Goal: Information Seeking & Learning: Learn about a topic

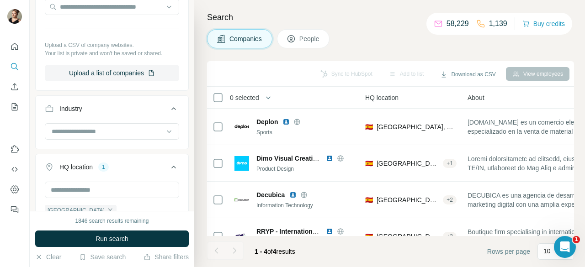
scroll to position [183, 0]
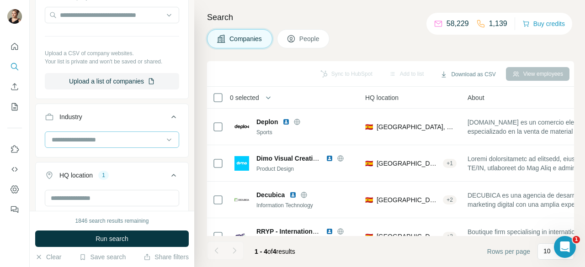
click at [116, 147] on div at bounding box center [112, 140] width 134 height 16
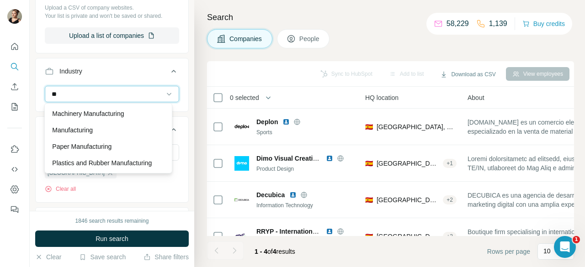
scroll to position [0, 0]
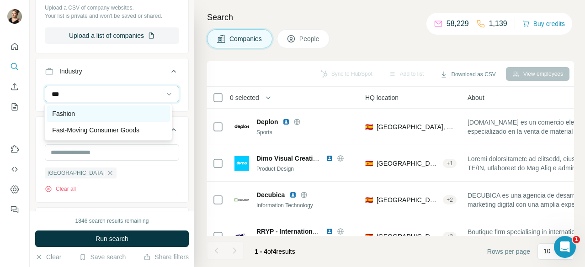
type input "***"
click at [89, 111] on div "Fashion" at bounding box center [108, 113] width 112 height 9
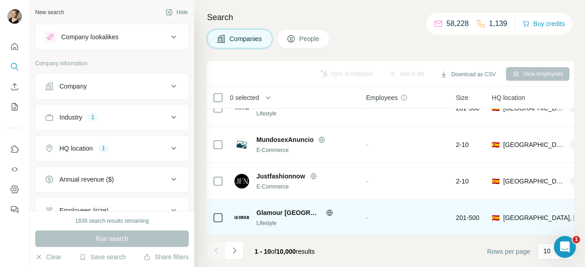
click at [326, 210] on icon at bounding box center [329, 212] width 7 height 7
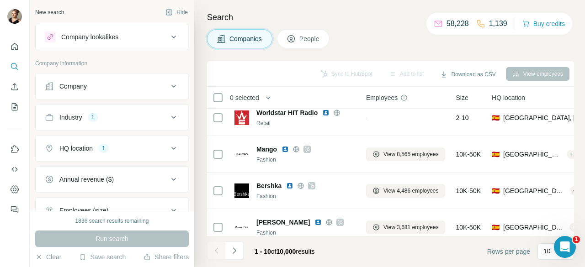
scroll to position [137, 0]
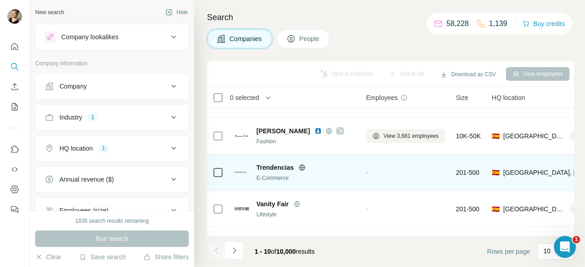
click at [301, 165] on icon at bounding box center [302, 167] width 6 height 6
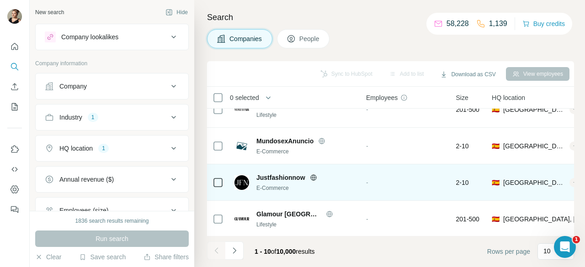
scroll to position [242, 0]
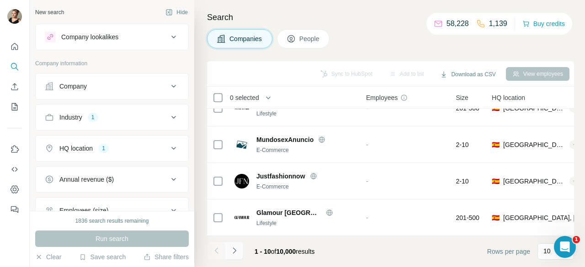
click at [227, 250] on button "Navigate to next page" at bounding box center [234, 251] width 18 height 18
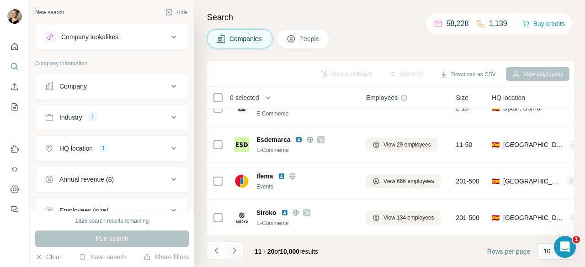
click at [237, 248] on icon "Navigate to next page" at bounding box center [234, 250] width 9 height 9
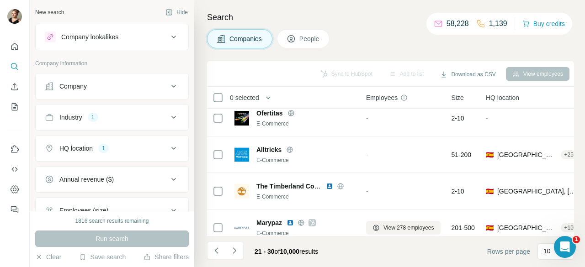
scroll to position [228, 0]
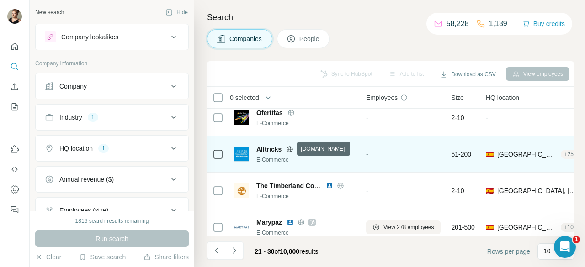
click at [289, 152] on icon at bounding box center [289, 149] width 7 height 7
drag, startPoint x: 281, startPoint y: 149, endPoint x: 257, endPoint y: 152, distance: 23.9
click at [257, 152] on span "Alltricks" at bounding box center [268, 149] width 25 height 9
copy span "Alltricks"
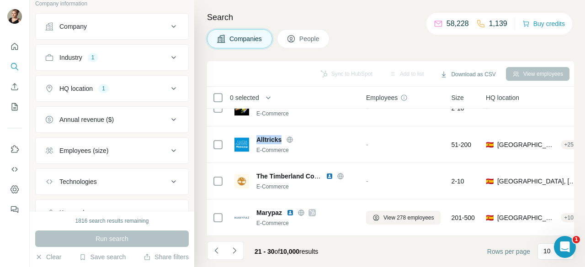
scroll to position [91, 0]
click at [120, 122] on button "Employees (size)" at bounding box center [112, 119] width 153 height 22
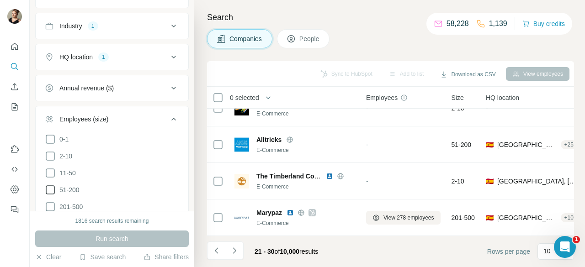
click at [68, 189] on span "51-200" at bounding box center [68, 189] width 24 height 9
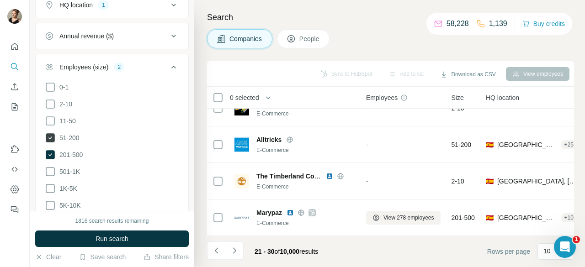
scroll to position [183, 0]
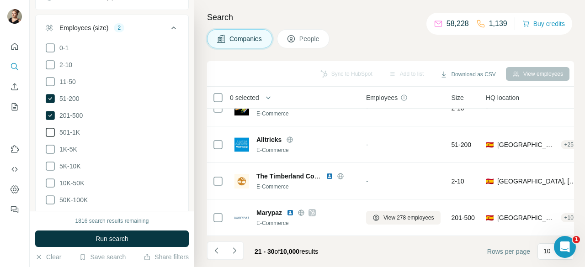
click at [74, 130] on span "501-1K" at bounding box center [68, 132] width 24 height 9
click at [70, 146] on span "1K-5K" at bounding box center [66, 149] width 21 height 9
click at [69, 163] on span "5K-10K" at bounding box center [68, 166] width 25 height 9
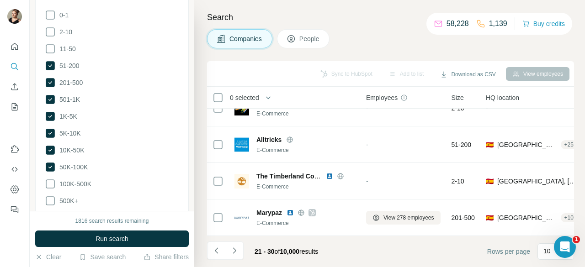
scroll to position [228, 0]
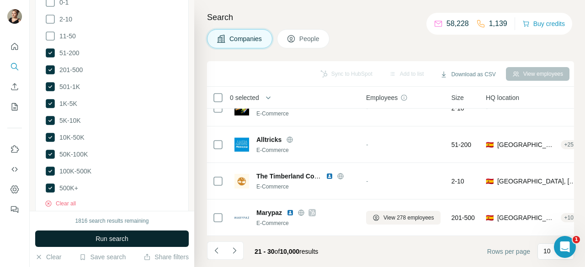
click at [79, 244] on button "Run search" at bounding box center [112, 239] width 154 height 16
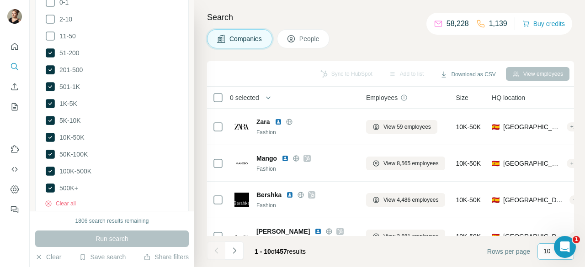
click at [541, 247] on div "10" at bounding box center [555, 252] width 37 height 16
click at [546, 180] on p "60" at bounding box center [548, 182] width 7 height 9
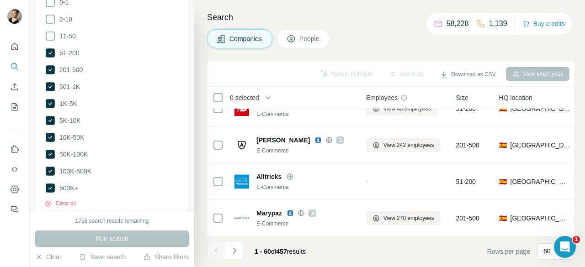
scroll to position [731, 0]
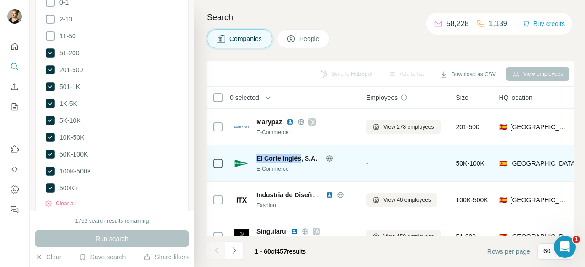
drag, startPoint x: 253, startPoint y: 157, endPoint x: 301, endPoint y: 154, distance: 47.6
click at [301, 154] on div "El Corte Inglés, S.A. E-Commerce" at bounding box center [294, 163] width 121 height 19
copy span "El Corte Inglés"
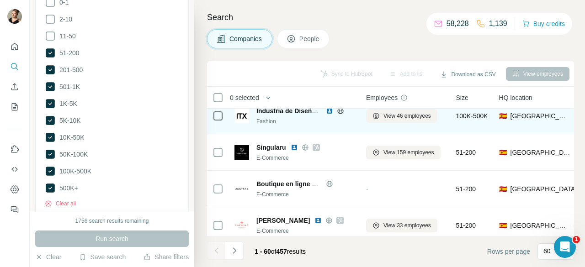
scroll to position [868, 0]
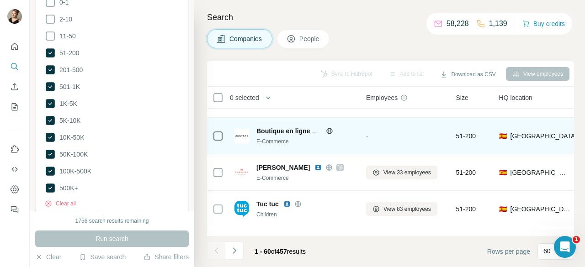
click at [330, 134] on icon at bounding box center [329, 130] width 7 height 7
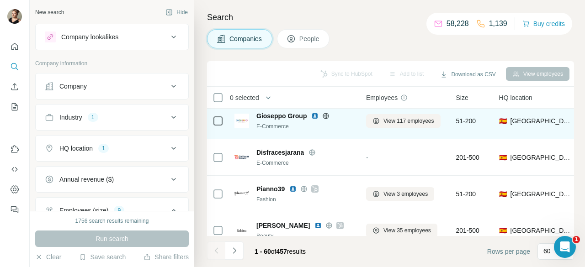
scroll to position [1005, 0]
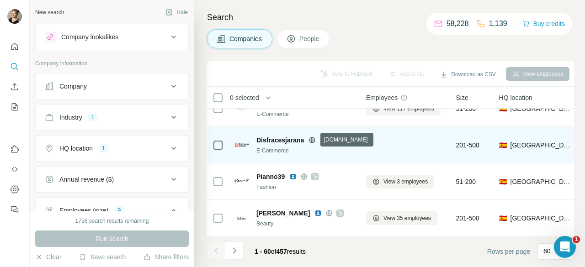
click at [310, 140] on icon at bounding box center [312, 140] width 6 height 0
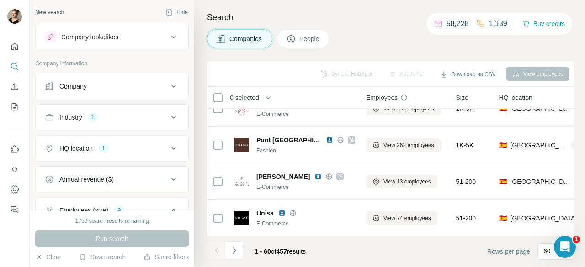
scroll to position [1279, 0]
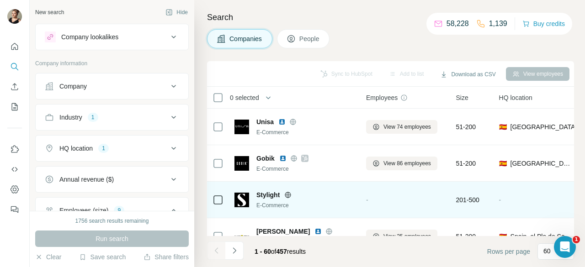
click at [287, 192] on icon at bounding box center [287, 194] width 7 height 7
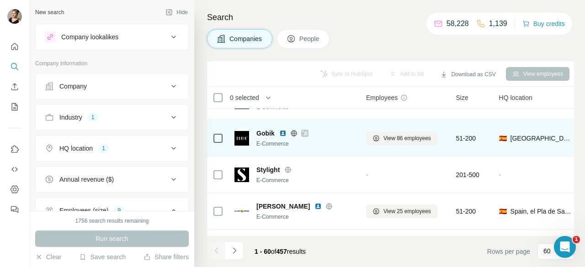
scroll to position [1325, 0]
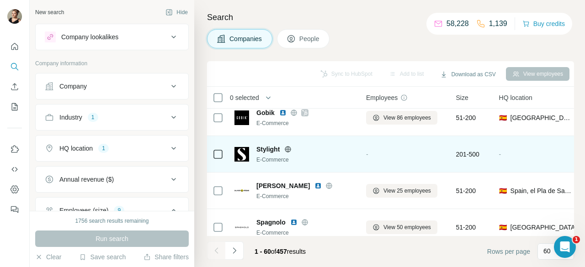
click at [289, 150] on icon at bounding box center [288, 149] width 2 height 6
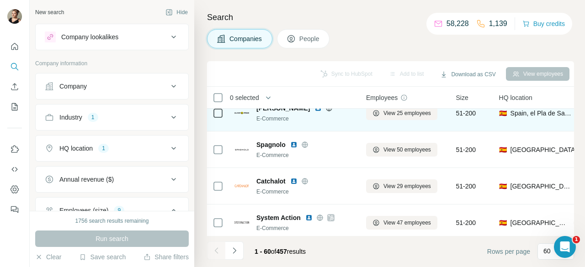
scroll to position [1416, 0]
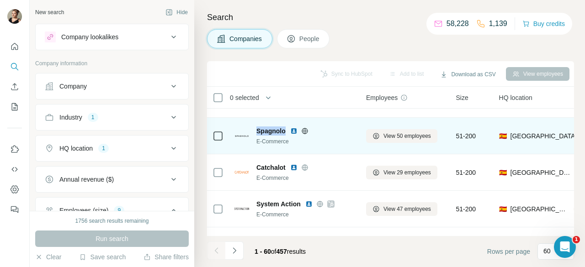
drag, startPoint x: 285, startPoint y: 128, endPoint x: 249, endPoint y: 124, distance: 36.3
click at [249, 124] on div "Spagnolo E-Commerce" at bounding box center [294, 135] width 121 height 25
copy span "Spagnolo"
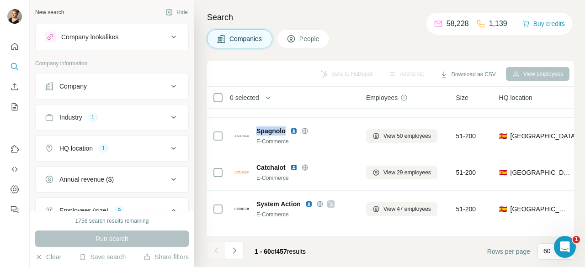
click at [145, 30] on button "Company lookalikes" at bounding box center [112, 37] width 153 height 22
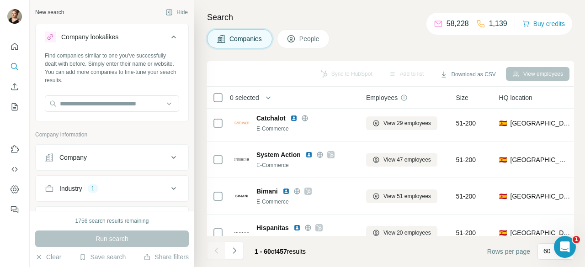
scroll to position [1553, 0]
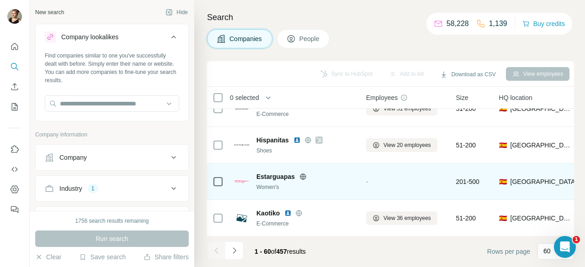
click at [306, 178] on icon at bounding box center [302, 176] width 7 height 7
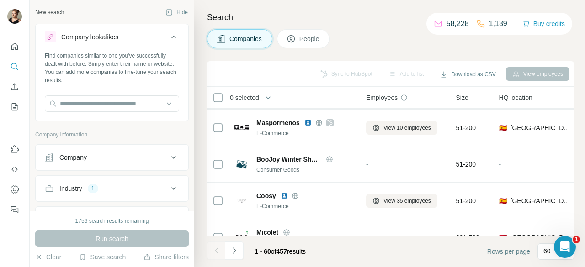
scroll to position [1782, 0]
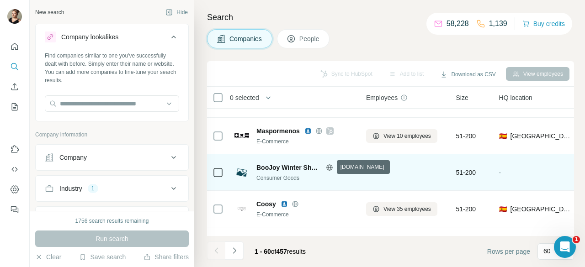
click at [330, 169] on icon at bounding box center [329, 167] width 7 height 7
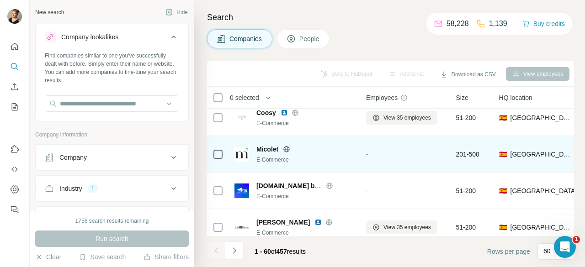
scroll to position [1919, 0]
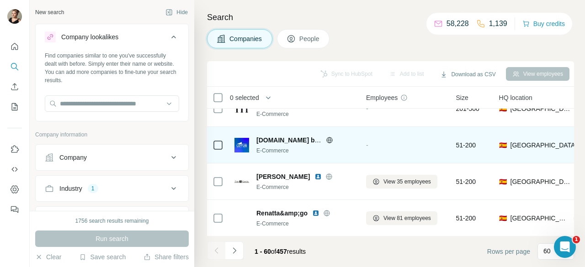
click at [326, 140] on icon at bounding box center [329, 140] width 7 height 7
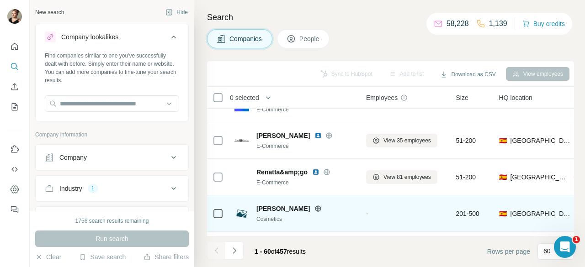
scroll to position [2010, 0]
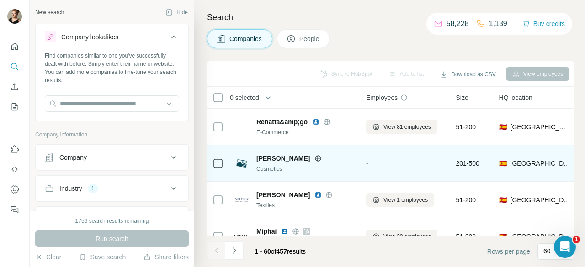
click at [315, 158] on icon at bounding box center [318, 158] width 6 height 0
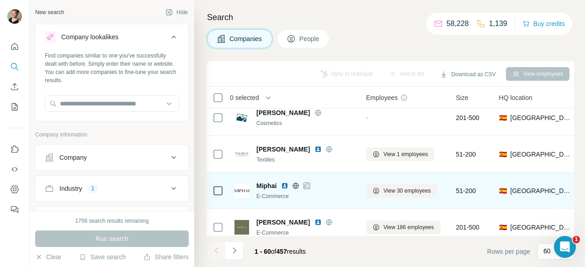
scroll to position [2070, 0]
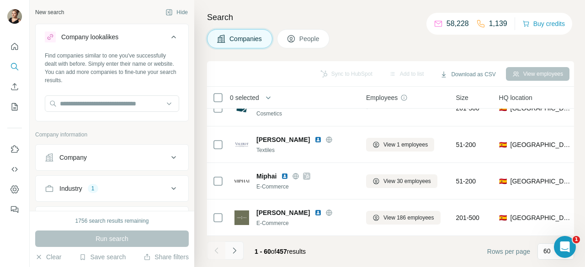
click at [233, 249] on icon "Navigate to next page" at bounding box center [234, 251] width 3 height 6
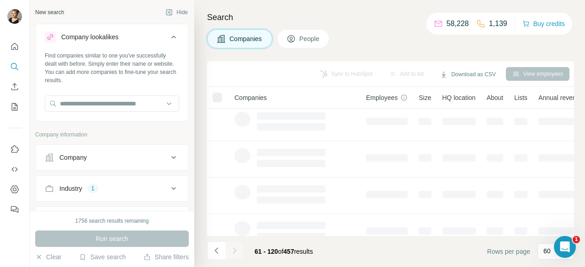
scroll to position [0, 0]
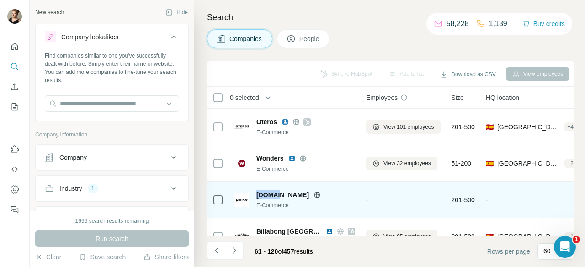
drag, startPoint x: 254, startPoint y: 194, endPoint x: 276, endPoint y: 196, distance: 22.0
click at [276, 196] on div "pimkie.es E-Commerce" at bounding box center [294, 200] width 121 height 19
copy span "pimkie"
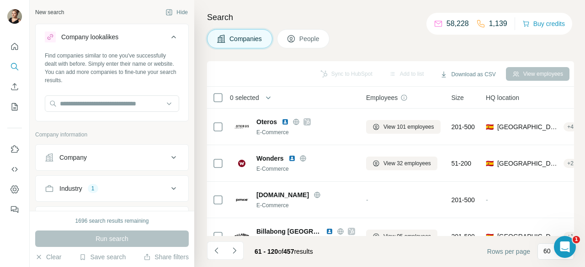
click at [315, 236] on footer "61 - 120 of 457 results Rows per page 60" at bounding box center [390, 251] width 367 height 31
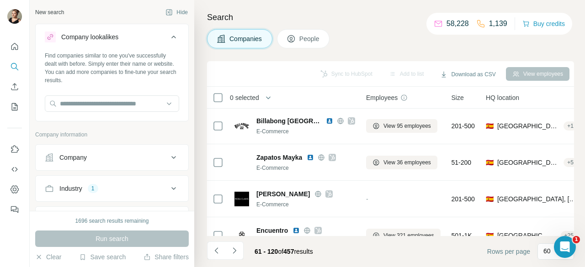
scroll to position [137, 0]
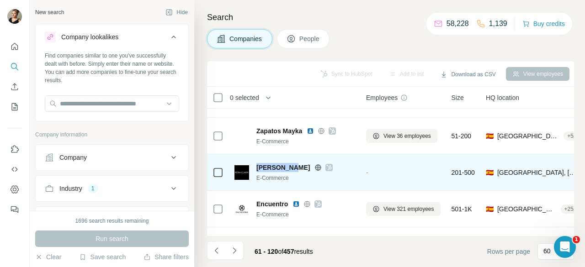
drag, startPoint x: 288, startPoint y: 168, endPoint x: 255, endPoint y: 167, distance: 32.4
click at [255, 167] on div "Rosa clara E-Commerce" at bounding box center [294, 172] width 121 height 19
copy span "Rosa clara"
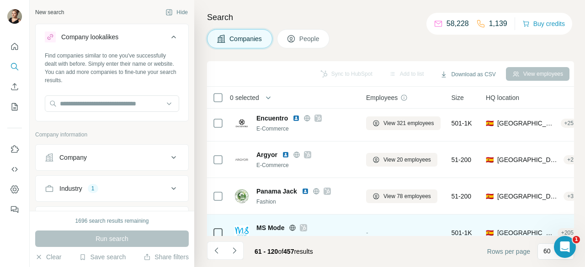
scroll to position [274, 0]
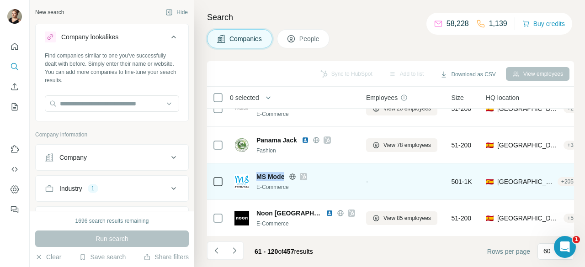
drag, startPoint x: 256, startPoint y: 175, endPoint x: 285, endPoint y: 174, distance: 28.8
click at [285, 174] on div "MS Mode E-Commerce" at bounding box center [294, 181] width 121 height 19
copy span "MS Mode"
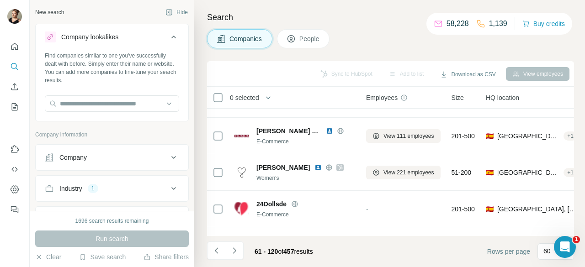
scroll to position [731, 0]
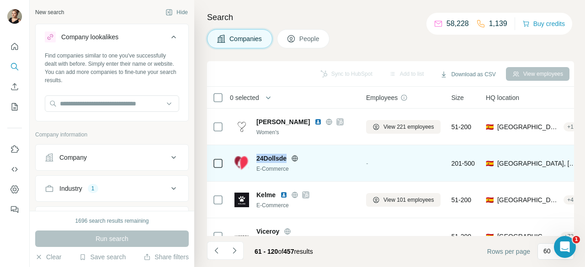
drag, startPoint x: 286, startPoint y: 158, endPoint x: 254, endPoint y: 155, distance: 31.2
click at [254, 155] on div "24Dollsde E-Commerce" at bounding box center [294, 163] width 121 height 19
copy span "24Dollsde"
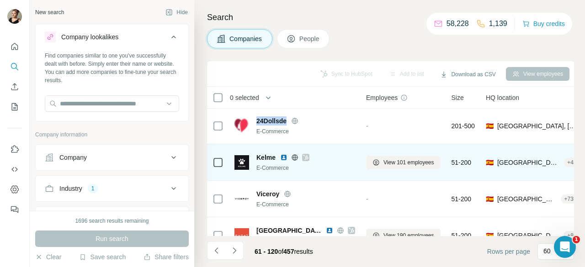
scroll to position [777, 0]
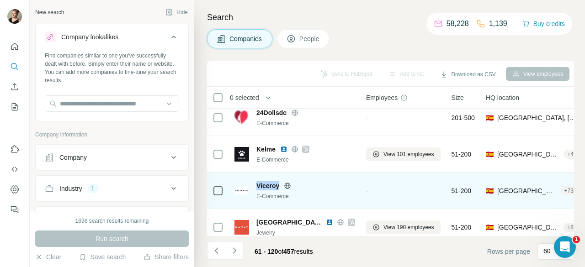
drag, startPoint x: 257, startPoint y: 184, endPoint x: 283, endPoint y: 184, distance: 26.5
click at [285, 184] on div "Viceroy" at bounding box center [305, 185] width 99 height 9
copy div "Viceroy"
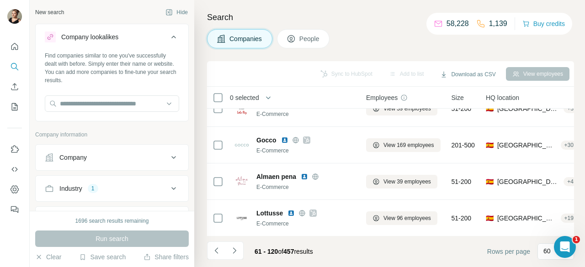
scroll to position [1142, 0]
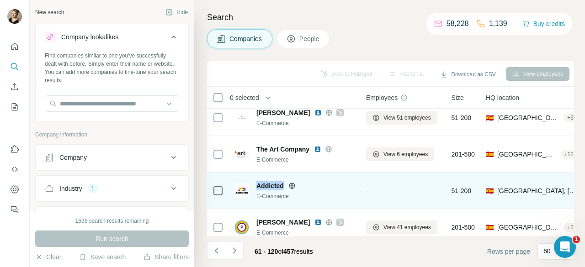
drag, startPoint x: 286, startPoint y: 184, endPoint x: 257, endPoint y: 186, distance: 28.8
click at [257, 186] on div "Addicted" at bounding box center [305, 185] width 99 height 9
copy span "Addicted"
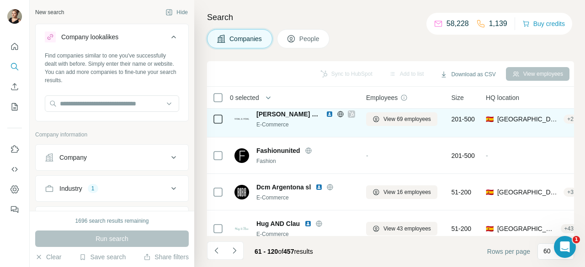
scroll to position [1508, 0]
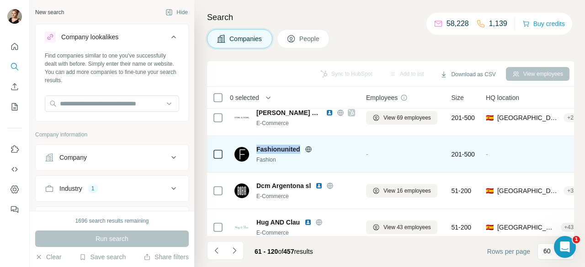
drag, startPoint x: 287, startPoint y: 151, endPoint x: 254, endPoint y: 150, distance: 32.4
click at [254, 150] on div "Fashionunited Fashion" at bounding box center [294, 154] width 121 height 19
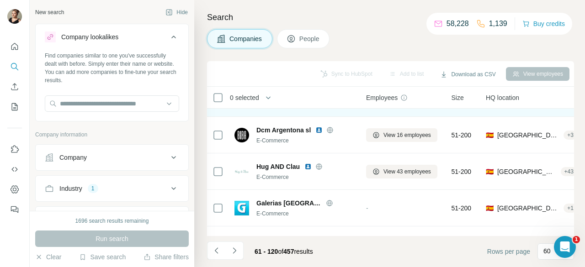
scroll to position [1599, 0]
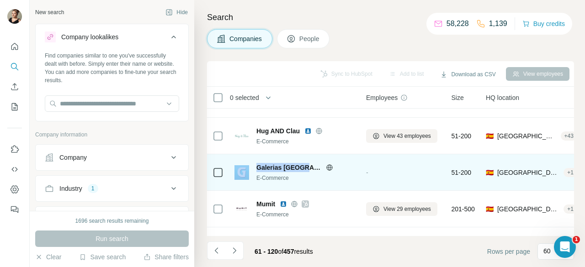
drag, startPoint x: 300, startPoint y: 166, endPoint x: 248, endPoint y: 166, distance: 52.1
click at [248, 166] on div "Galerias Madrid E-Commerce" at bounding box center [294, 172] width 121 height 19
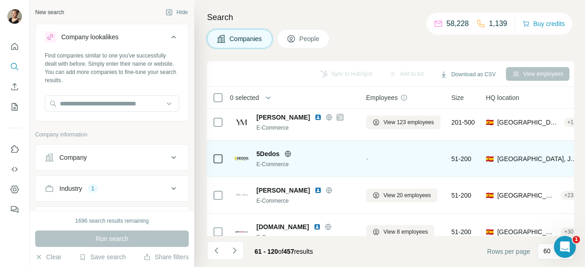
scroll to position [1965, 0]
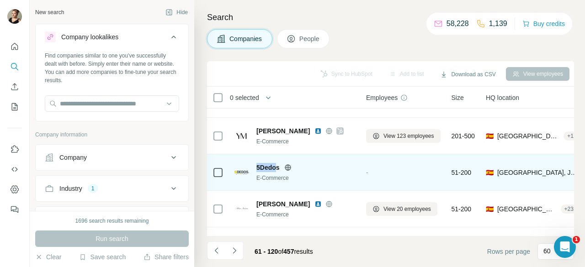
drag, startPoint x: 277, startPoint y: 167, endPoint x: 256, endPoint y: 165, distance: 21.1
click at [256, 165] on span "5Dedos" at bounding box center [267, 167] width 23 height 9
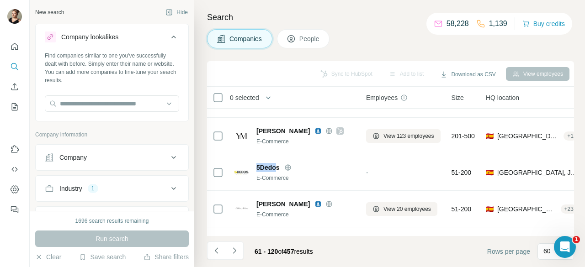
click at [353, 37] on div "Companies People" at bounding box center [390, 38] width 367 height 19
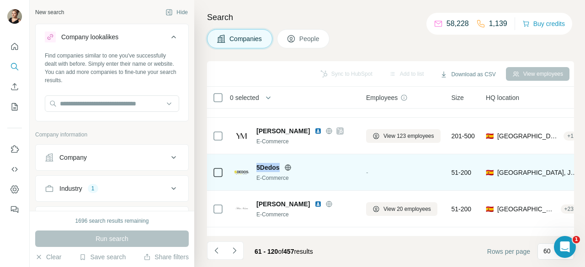
drag, startPoint x: 271, startPoint y: 168, endPoint x: 257, endPoint y: 168, distance: 13.7
click at [257, 168] on div "5Dedos" at bounding box center [305, 167] width 99 height 9
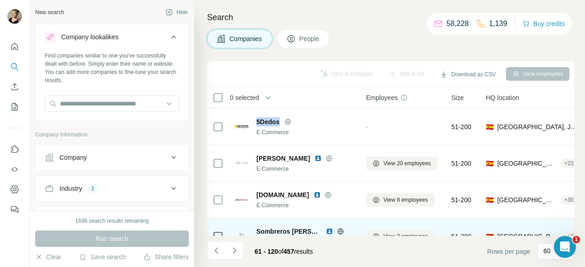
scroll to position [2070, 0]
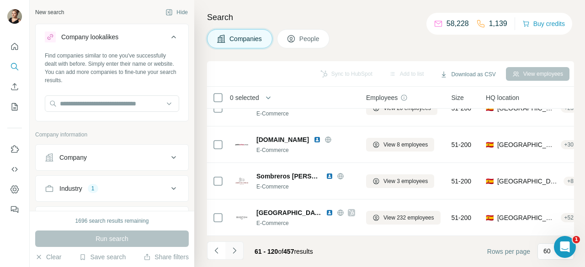
click at [237, 249] on icon "Navigate to next page" at bounding box center [234, 250] width 9 height 9
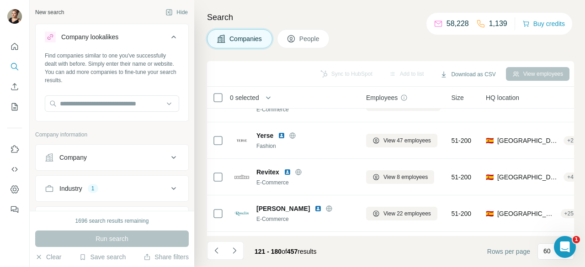
scroll to position [1828, 0]
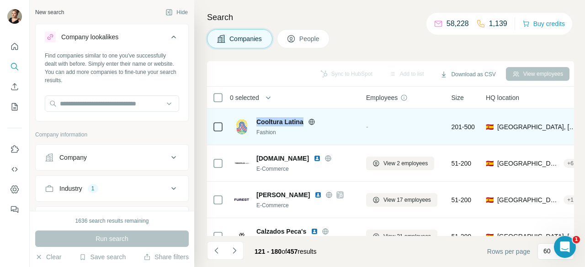
drag, startPoint x: 254, startPoint y: 120, endPoint x: 303, endPoint y: 125, distance: 49.1
click at [303, 125] on div "Cooltura Latina Fashion" at bounding box center [294, 126] width 121 height 19
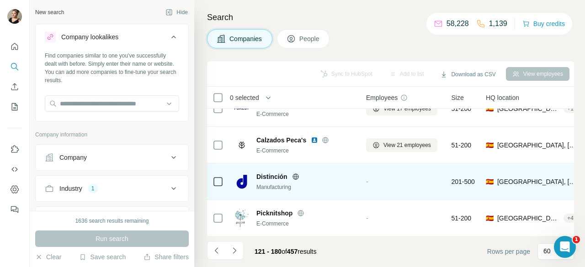
scroll to position [1965, 0]
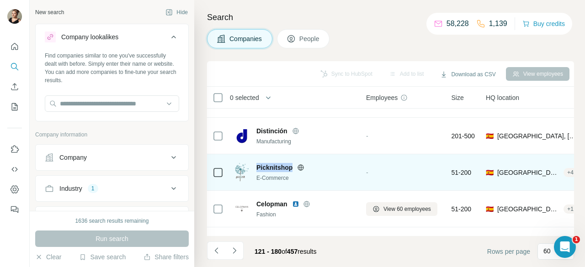
drag, startPoint x: 255, startPoint y: 166, endPoint x: 291, endPoint y: 165, distance: 35.2
click at [291, 165] on div "Picknitshop E-Commerce" at bounding box center [294, 173] width 121 height 20
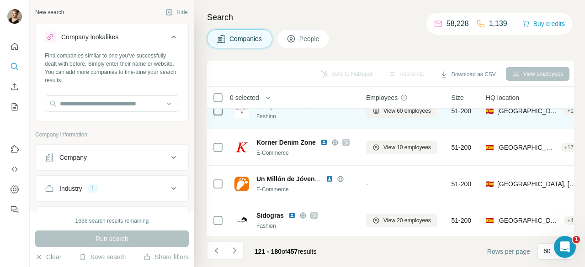
scroll to position [2070, 0]
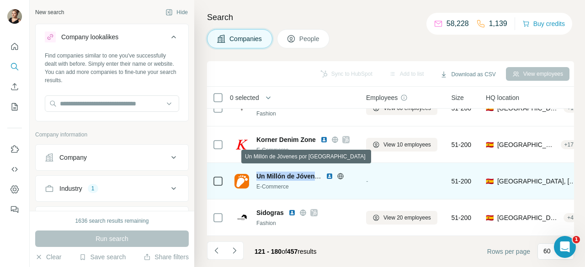
drag, startPoint x: 256, startPoint y: 169, endPoint x: 313, endPoint y: 172, distance: 57.2
click at [313, 173] on span "Un Millón de Jóvenes por México" at bounding box center [330, 176] width 148 height 7
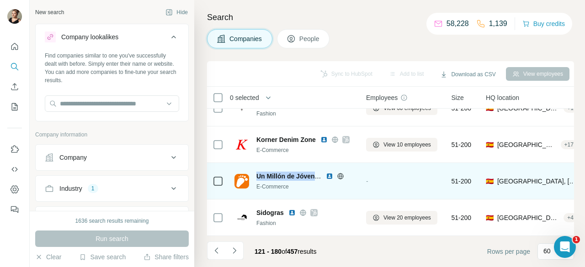
click at [340, 176] on icon at bounding box center [340, 176] width 6 height 0
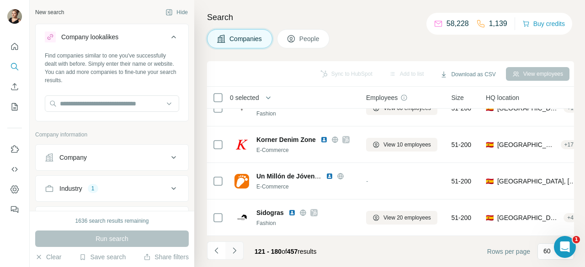
click at [233, 251] on icon "Navigate to next page" at bounding box center [234, 250] width 9 height 9
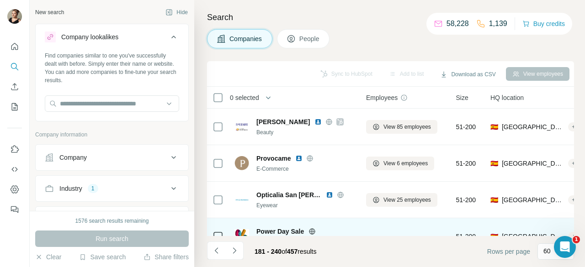
scroll to position [640, 0]
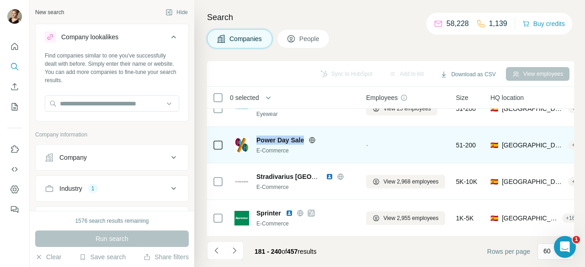
drag, startPoint x: 257, startPoint y: 140, endPoint x: 305, endPoint y: 140, distance: 48.0
click at [305, 140] on div "Power Day Sale" at bounding box center [305, 140] width 99 height 9
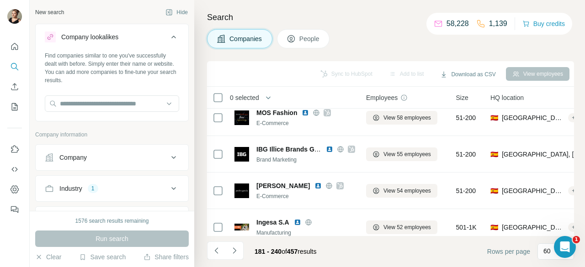
scroll to position [2070, 0]
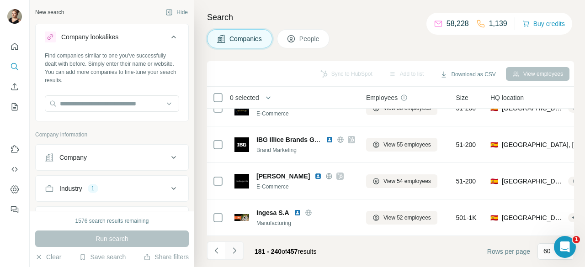
click at [240, 246] on button "Navigate to next page" at bounding box center [234, 251] width 18 height 18
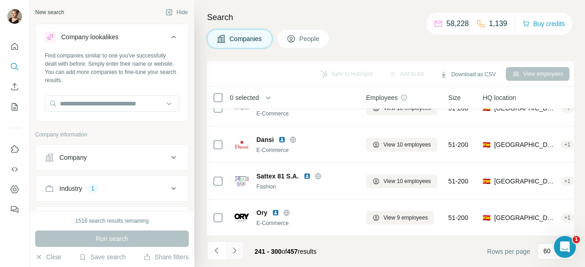
click at [236, 252] on icon "Navigate to next page" at bounding box center [234, 250] width 9 height 9
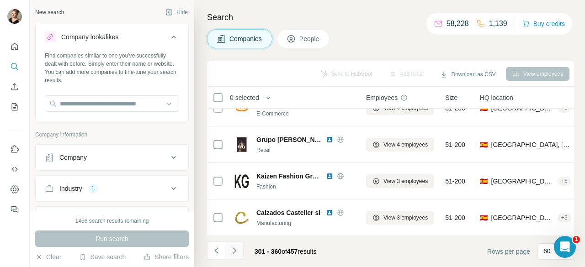
click at [241, 250] on button "Navigate to next page" at bounding box center [234, 251] width 18 height 18
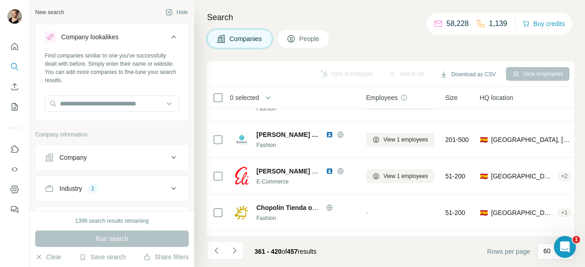
scroll to position [1645, 0]
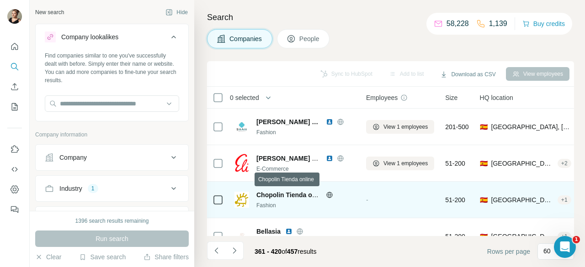
click at [296, 196] on span "Chopolin Tienda online" at bounding box center [291, 194] width 71 height 7
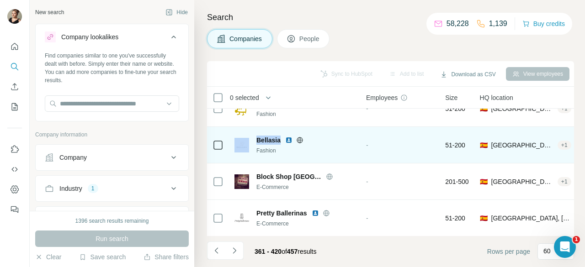
drag, startPoint x: 280, startPoint y: 140, endPoint x: 250, endPoint y: 139, distance: 29.3
click at [250, 139] on div "Bellasia Fashion" at bounding box center [294, 145] width 121 height 19
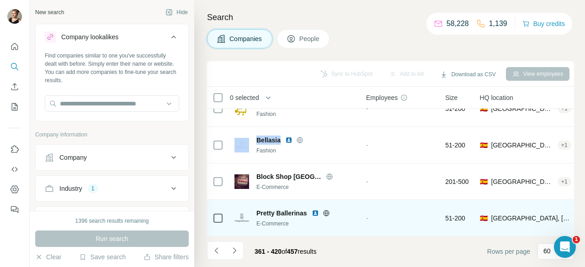
scroll to position [1782, 0]
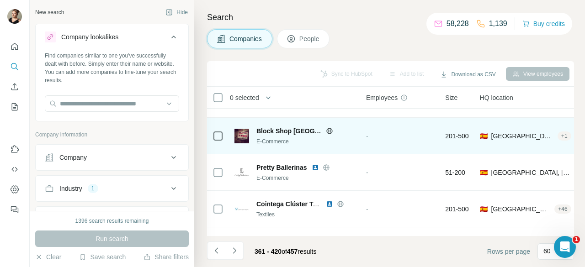
click at [279, 127] on span "Block Shop Barcelona" at bounding box center [288, 131] width 65 height 9
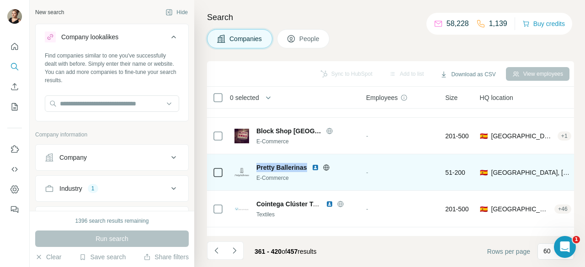
drag, startPoint x: 303, startPoint y: 166, endPoint x: 252, endPoint y: 167, distance: 51.2
click at [252, 167] on div "Pretty Ballerinas E-Commerce" at bounding box center [294, 172] width 121 height 19
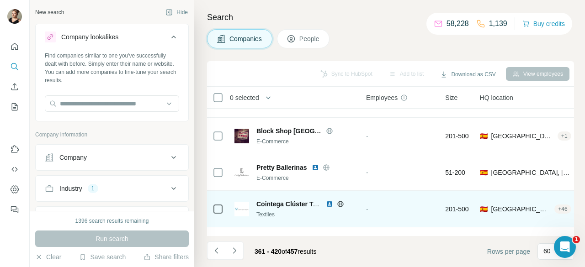
click at [278, 201] on span "Cointega Clúster Textil-Moda de Galicia" at bounding box center [362, 204] width 212 height 7
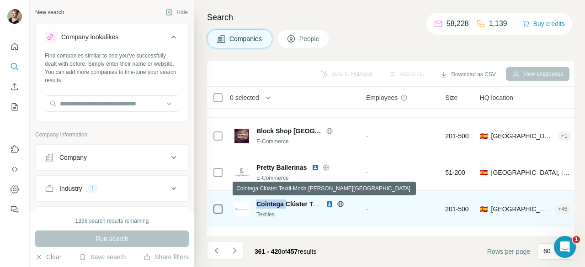
click at [278, 201] on span "Cointega Clúster Textil-Moda de Galicia" at bounding box center [362, 204] width 212 height 7
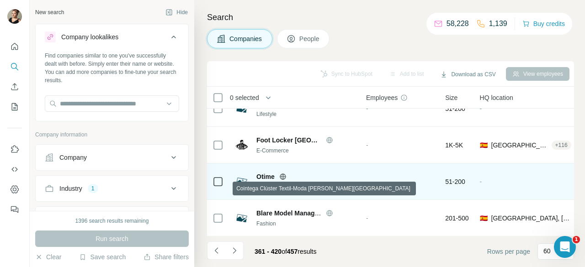
scroll to position [1873, 0]
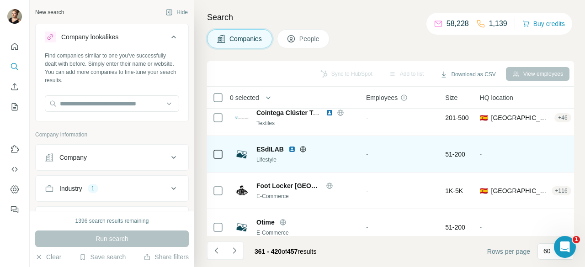
click at [268, 147] on span "ESdILAB" at bounding box center [269, 149] width 27 height 9
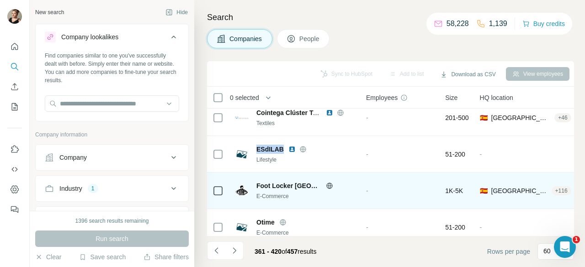
drag, startPoint x: 273, startPoint y: 150, endPoint x: 264, endPoint y: 186, distance: 36.8
click at [264, 186] on span "Foot Locker Spain" at bounding box center [288, 185] width 65 height 9
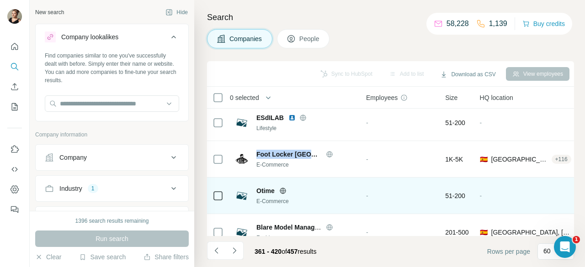
scroll to position [1919, 0]
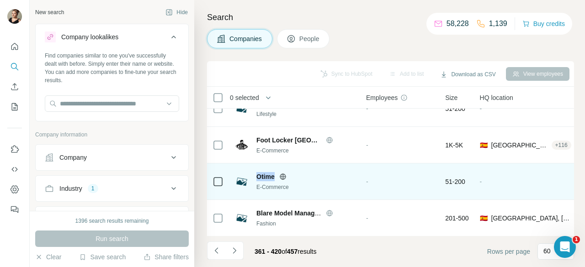
drag, startPoint x: 275, startPoint y: 175, endPoint x: 257, endPoint y: 178, distance: 18.1
click at [257, 178] on div "Otime" at bounding box center [305, 176] width 99 height 9
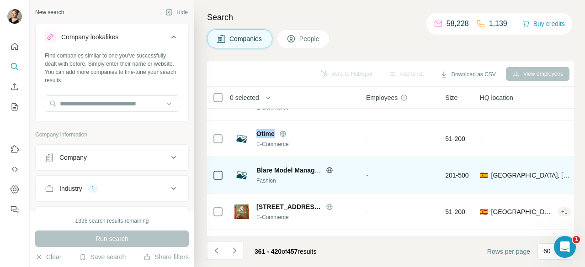
scroll to position [1965, 0]
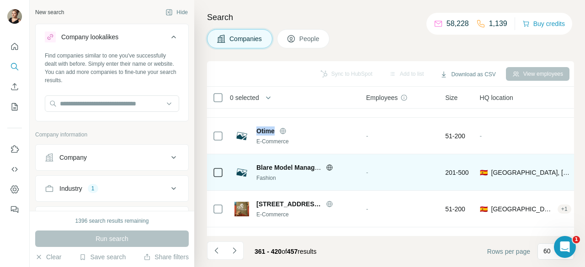
click at [302, 166] on span "Blare Model Management" at bounding box center [294, 167] width 77 height 7
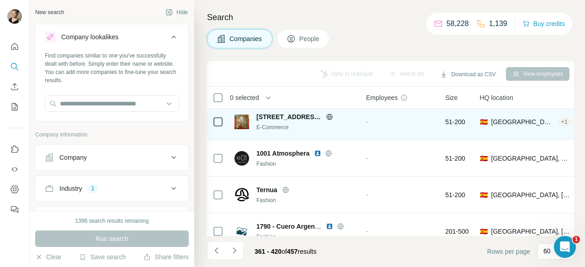
scroll to position [2056, 0]
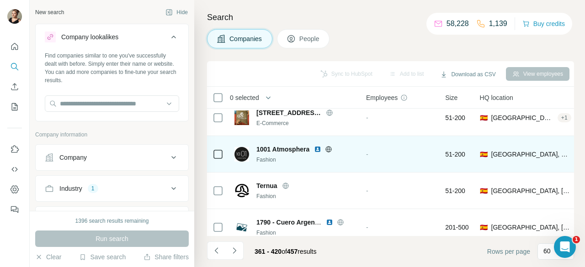
click at [277, 149] on span "1001 Atmosphera" at bounding box center [282, 149] width 53 height 9
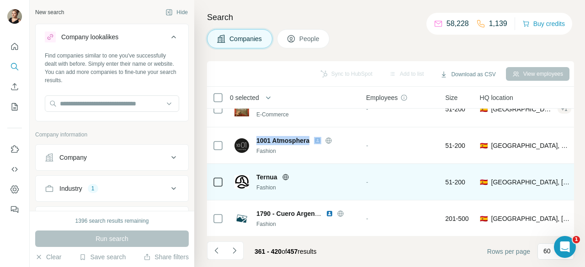
scroll to position [2070, 0]
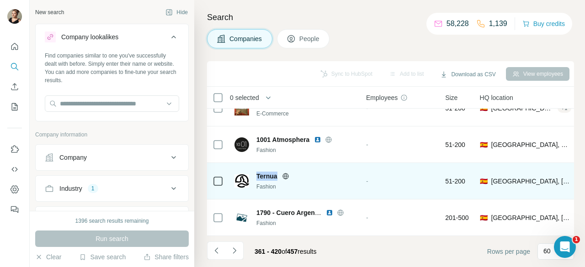
drag, startPoint x: 255, startPoint y: 171, endPoint x: 280, endPoint y: 168, distance: 24.9
click at [280, 172] on div "Ternua Fashion" at bounding box center [294, 181] width 121 height 19
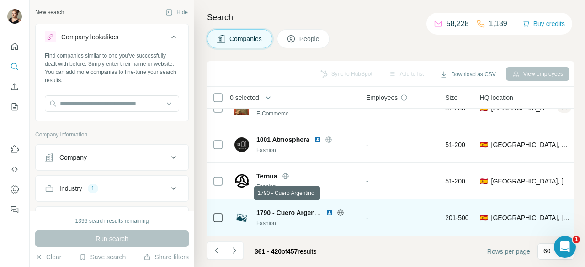
click at [295, 209] on span "1790 - Cuero Argentino" at bounding box center [291, 212] width 70 height 7
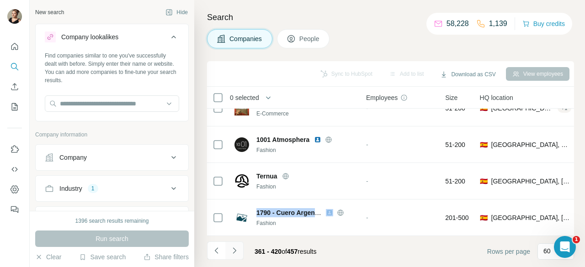
click at [236, 250] on icon "Navigate to next page" at bounding box center [234, 250] width 9 height 9
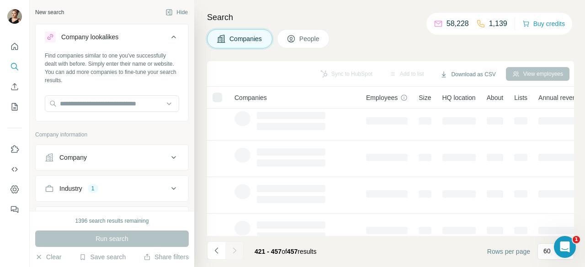
scroll to position [0, 0]
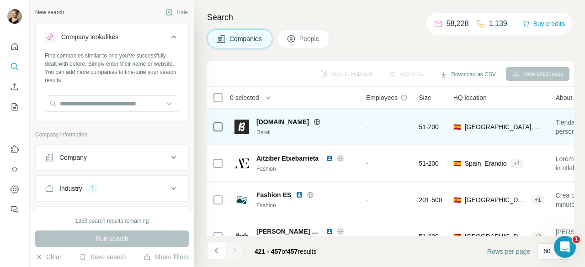
click at [260, 121] on span "Banderalia.es" at bounding box center [282, 121] width 53 height 9
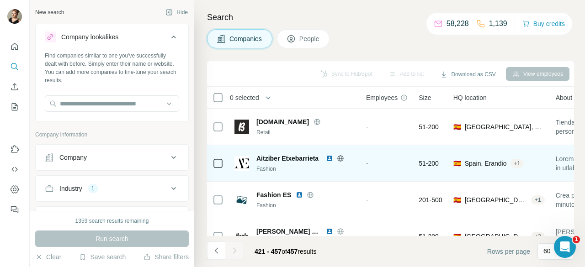
click at [278, 158] on span "Aitziber Etxebarrieta" at bounding box center [287, 158] width 62 height 7
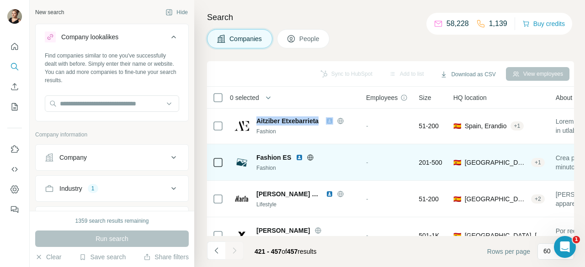
scroll to position [46, 0]
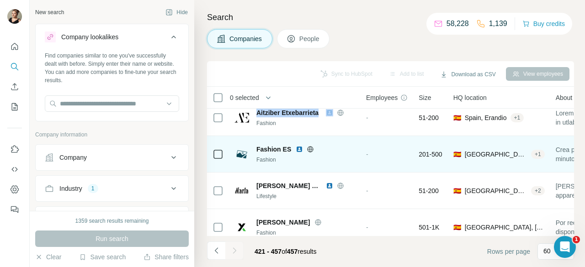
click at [275, 147] on span "Fashion ES" at bounding box center [273, 149] width 35 height 9
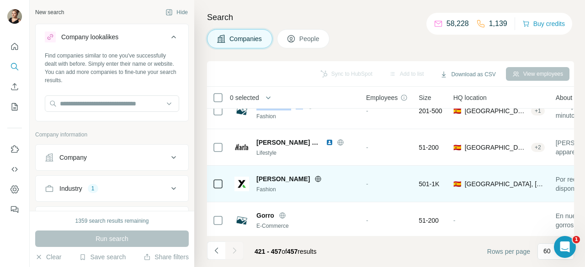
scroll to position [91, 0]
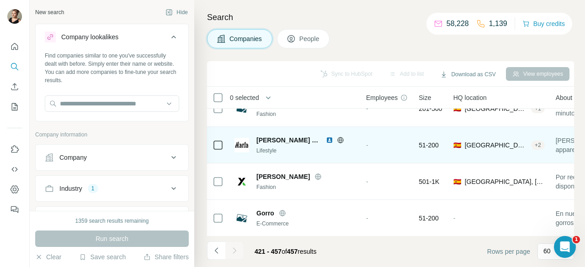
click at [267, 139] on span "Marla Española SA" at bounding box center [288, 140] width 65 height 9
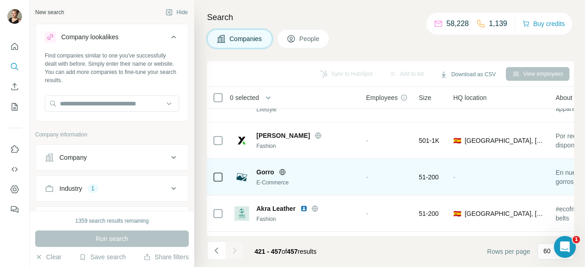
scroll to position [137, 0]
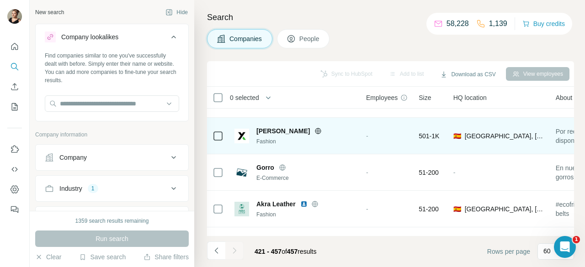
click at [270, 129] on span "Lola Li" at bounding box center [282, 131] width 53 height 9
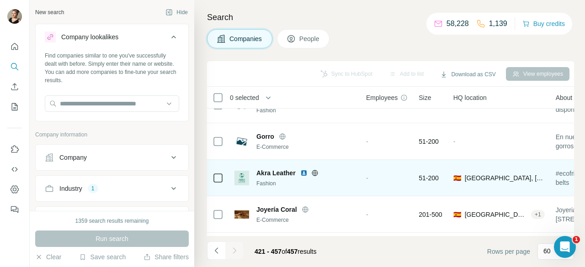
scroll to position [183, 0]
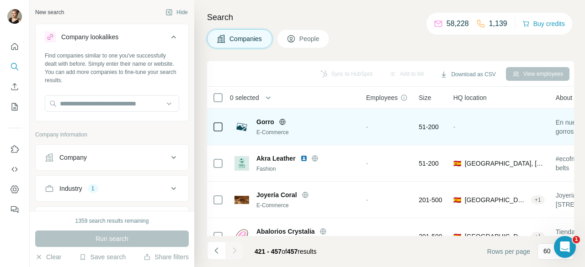
click at [261, 118] on span "Gorro" at bounding box center [265, 121] width 18 height 9
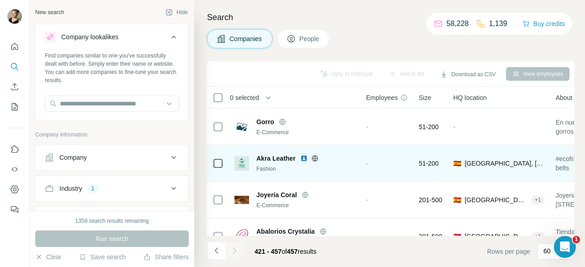
click at [280, 158] on span "Akra Leather" at bounding box center [275, 158] width 39 height 9
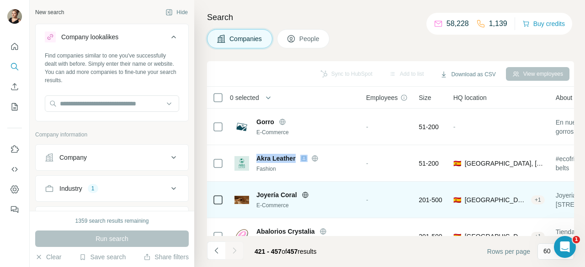
click at [278, 195] on span "Joyería Coral" at bounding box center [276, 195] width 41 height 9
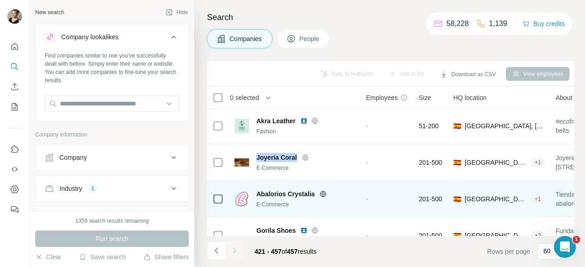
scroll to position [228, 0]
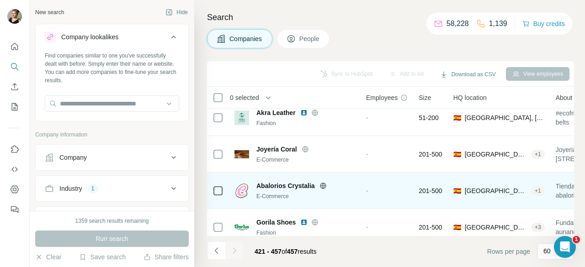
click at [295, 185] on span "Abalorios Crystalia" at bounding box center [285, 185] width 58 height 9
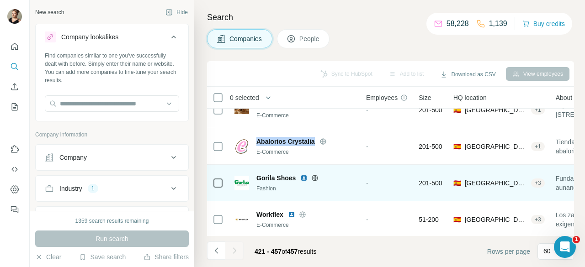
scroll to position [274, 0]
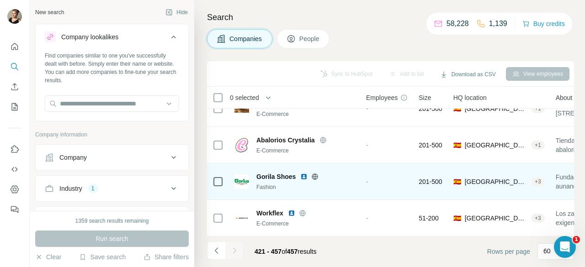
click at [276, 180] on span "Gorila Shoes" at bounding box center [275, 176] width 39 height 9
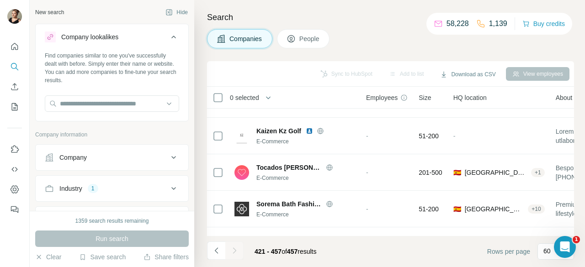
scroll to position [1229, 0]
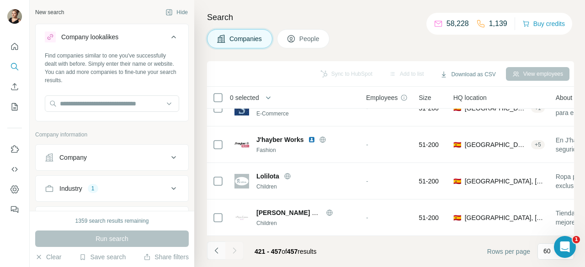
click at [215, 251] on icon "Navigate to previous page" at bounding box center [215, 251] width 3 height 6
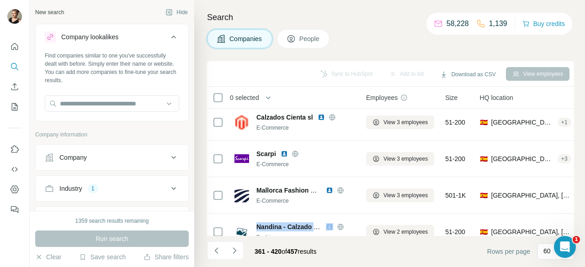
scroll to position [0, 0]
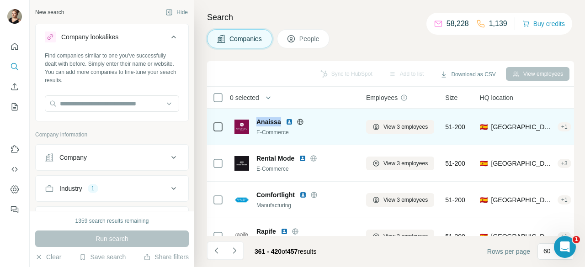
drag, startPoint x: 254, startPoint y: 119, endPoint x: 279, endPoint y: 119, distance: 25.1
click at [279, 119] on div "Anaissa E-Commerce" at bounding box center [294, 126] width 121 height 19
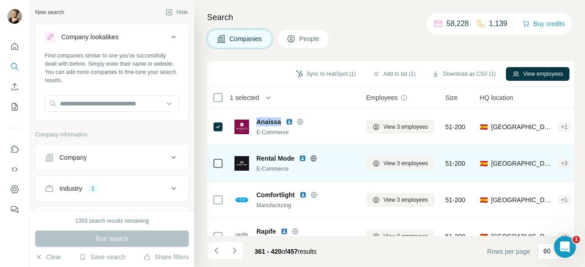
click at [273, 159] on span "Rental Mode" at bounding box center [275, 158] width 38 height 9
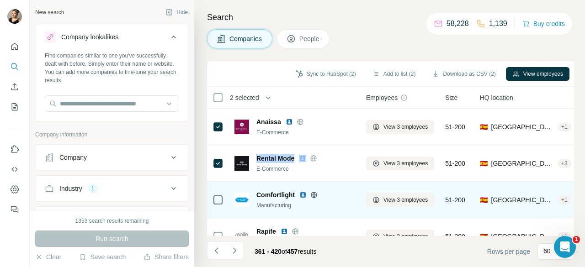
scroll to position [46, 0]
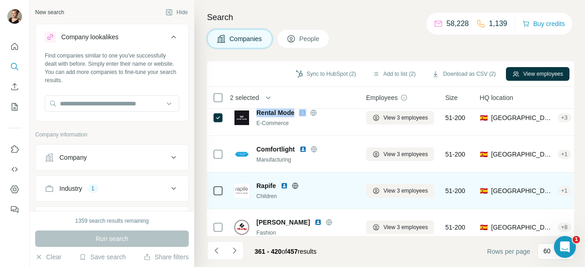
click at [270, 185] on span "Rapife" at bounding box center [266, 185] width 20 height 9
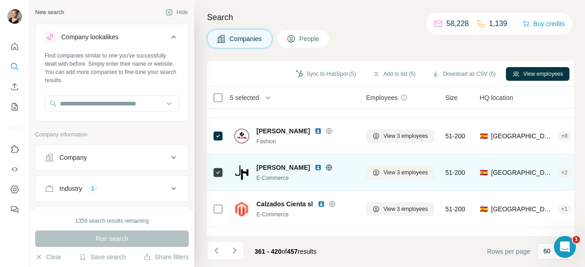
scroll to position [183, 0]
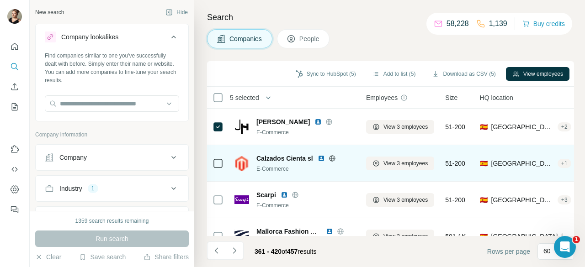
click at [219, 168] on icon at bounding box center [217, 163] width 11 height 11
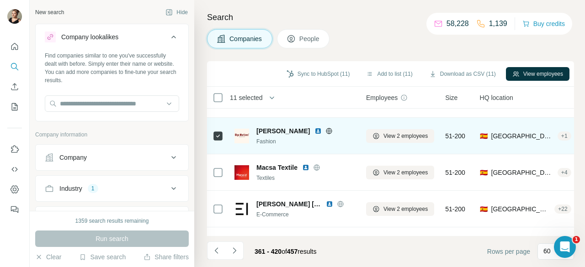
scroll to position [548, 0]
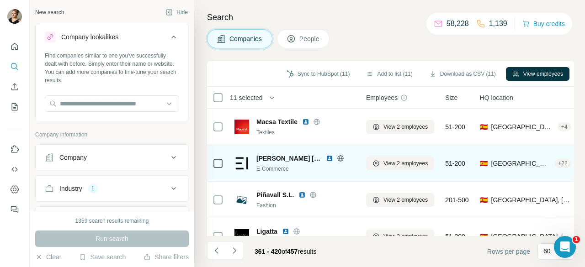
click at [337, 159] on icon at bounding box center [340, 158] width 7 height 7
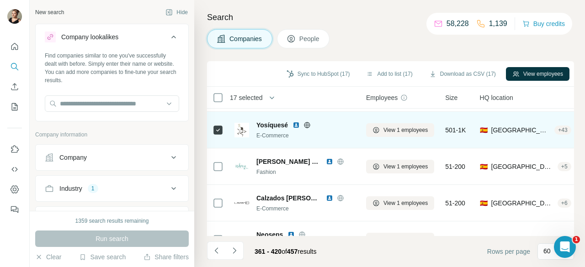
scroll to position [959, 0]
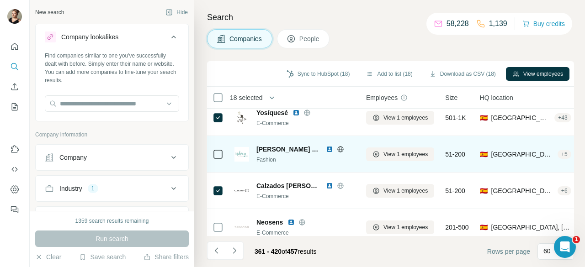
click at [219, 159] on icon at bounding box center [217, 154] width 11 height 11
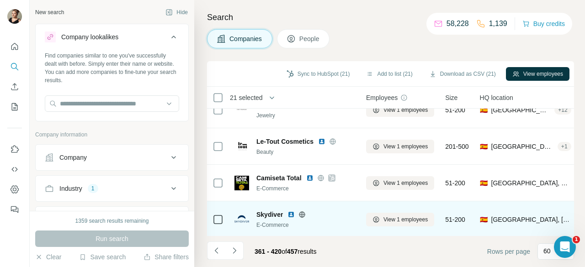
scroll to position [1325, 0]
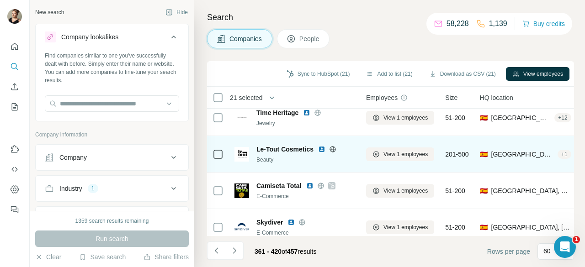
click at [217, 159] on icon at bounding box center [217, 154] width 11 height 11
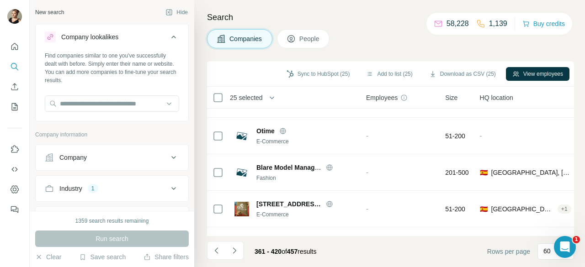
scroll to position [2070, 0]
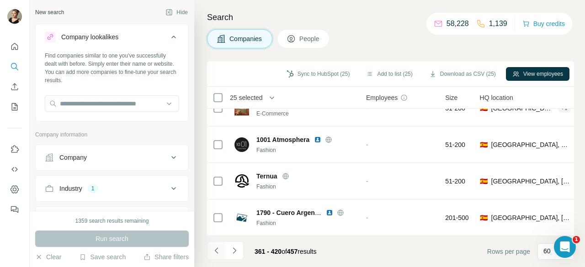
click at [217, 249] on icon "Navigate to previous page" at bounding box center [216, 250] width 9 height 9
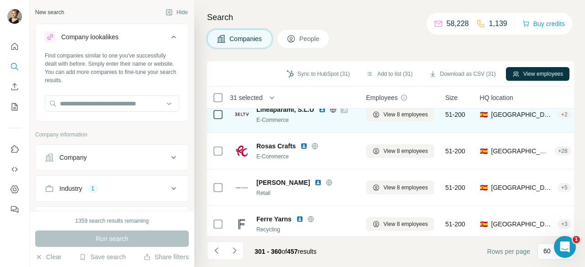
scroll to position [274, 0]
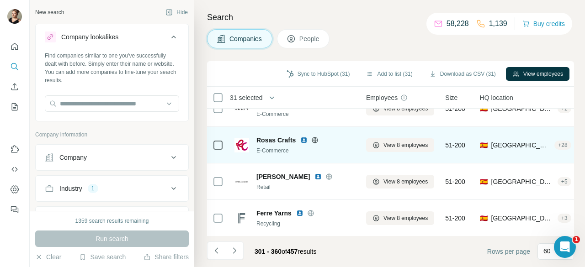
click at [218, 149] on icon at bounding box center [217, 145] width 11 height 11
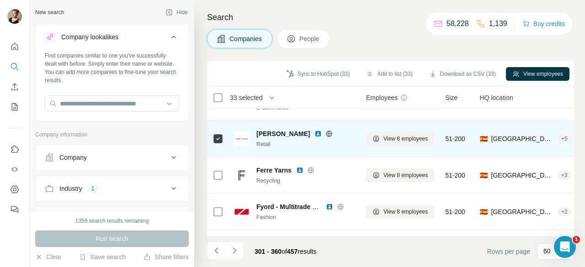
scroll to position [320, 0]
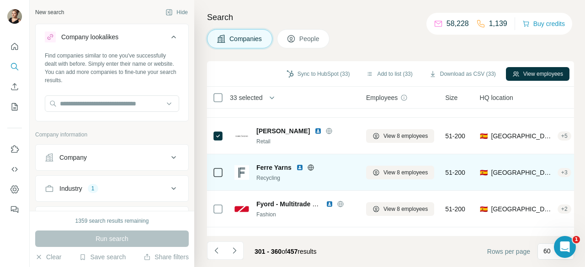
click at [218, 177] on icon at bounding box center [217, 172] width 11 height 11
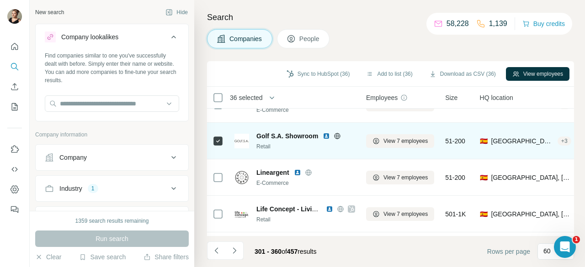
scroll to position [731, 0]
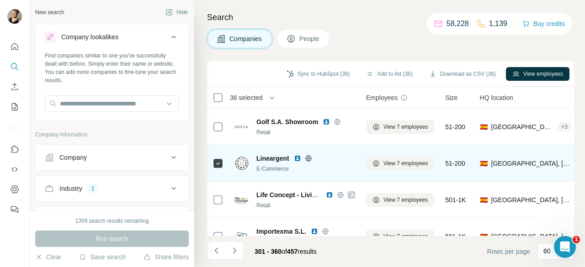
click at [310, 160] on icon at bounding box center [308, 158] width 6 height 6
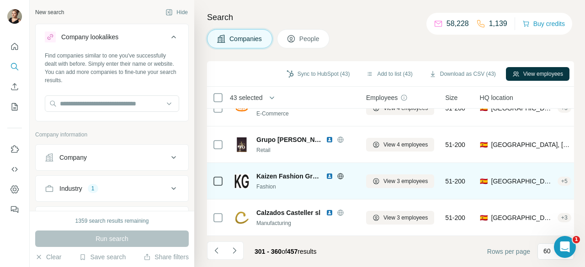
scroll to position [2070, 0]
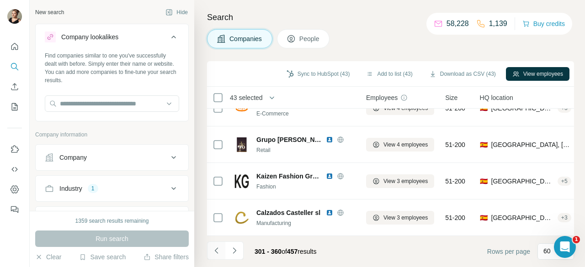
click at [219, 248] on icon "Navigate to previous page" at bounding box center [216, 250] width 9 height 9
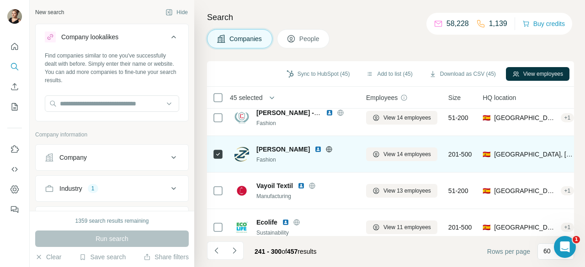
scroll to position [1919, 0]
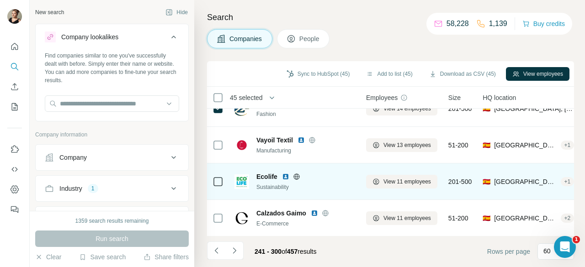
click at [295, 178] on icon at bounding box center [296, 176] width 7 height 7
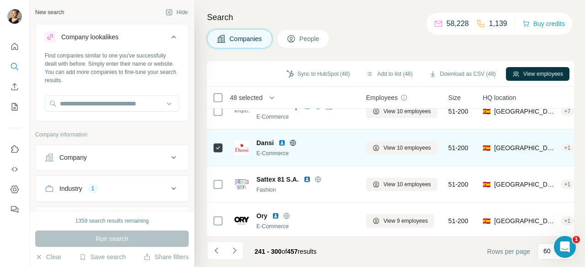
scroll to position [2070, 0]
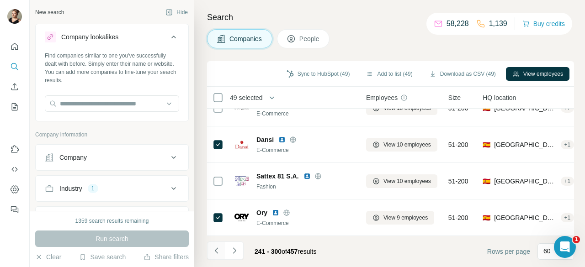
click at [217, 249] on icon "Navigate to previous page" at bounding box center [216, 250] width 9 height 9
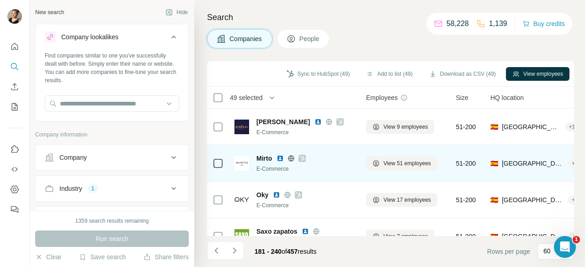
scroll to position [91, 0]
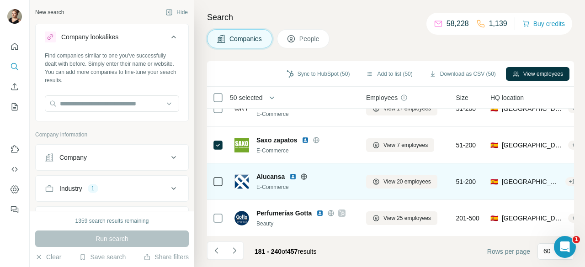
click at [304, 177] on icon at bounding box center [303, 176] width 7 height 7
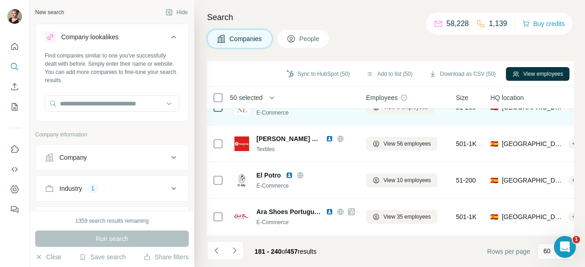
scroll to position [320, 0]
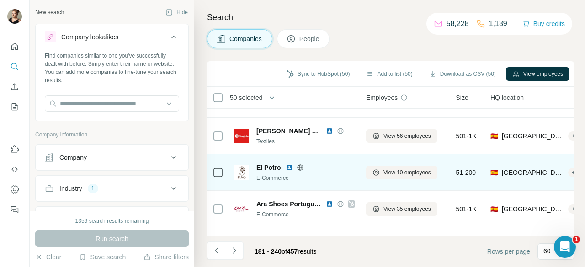
click at [299, 166] on icon at bounding box center [300, 167] width 7 height 7
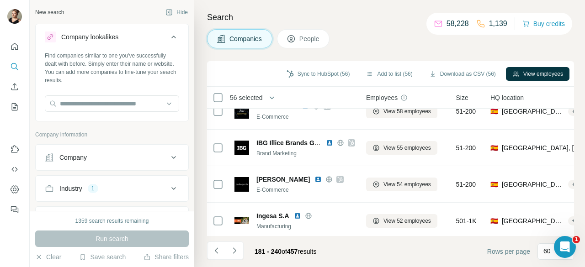
scroll to position [2070, 0]
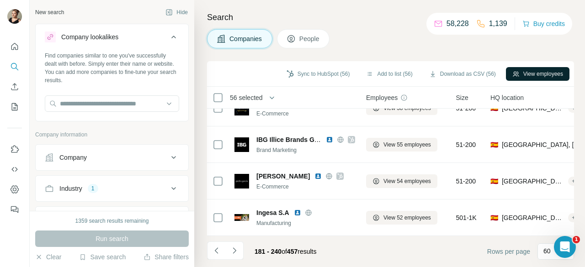
click at [515, 73] on icon "button" at bounding box center [515, 73] width 7 height 7
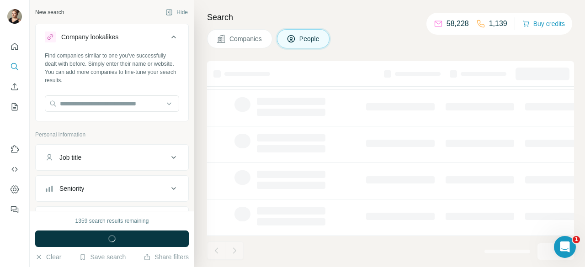
scroll to position [242, 0]
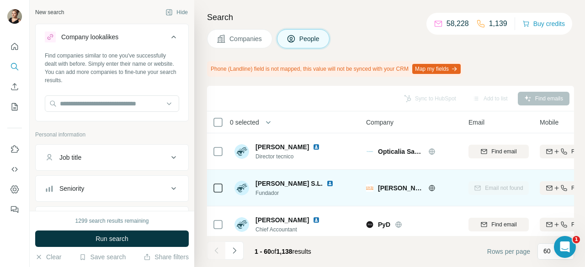
click at [430, 188] on icon at bounding box center [431, 188] width 7 height 7
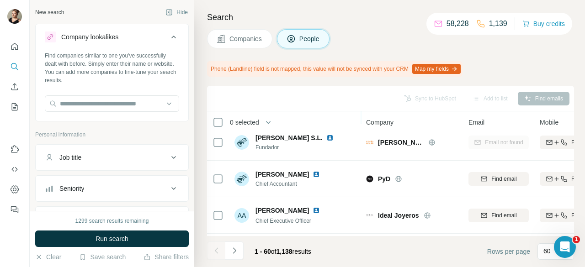
scroll to position [91, 0]
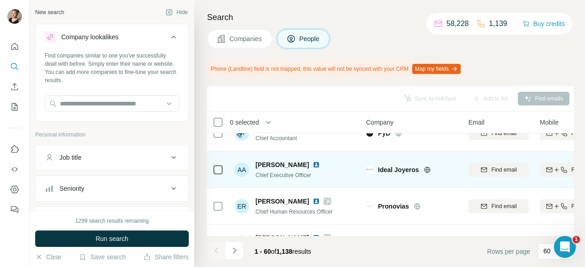
click at [426, 169] on icon at bounding box center [427, 170] width 2 height 6
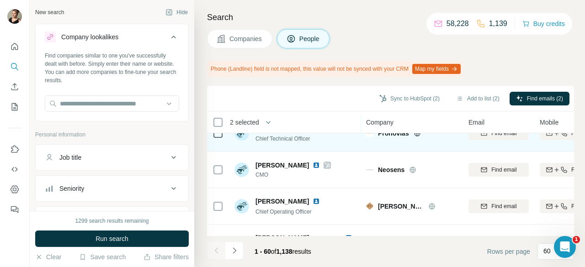
scroll to position [320, 0]
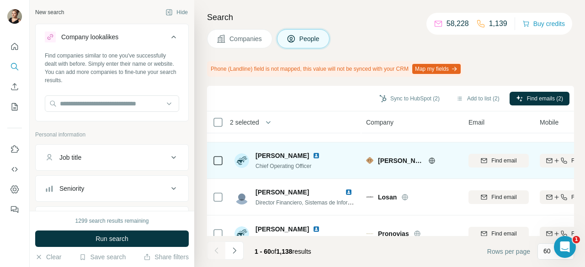
click at [428, 158] on icon at bounding box center [431, 160] width 7 height 7
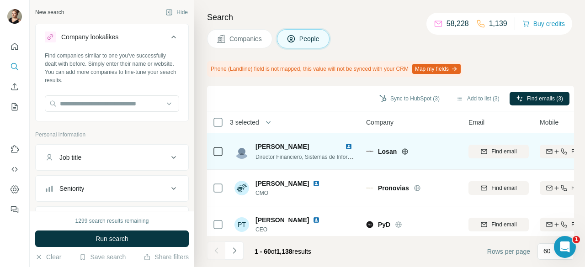
scroll to position [411, 0]
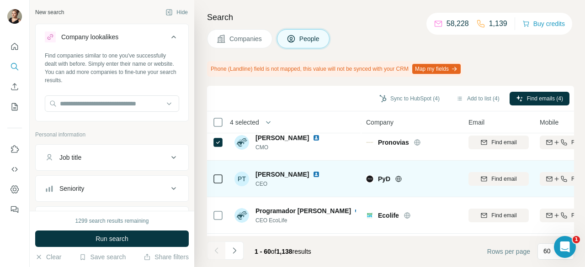
click at [398, 180] on icon at bounding box center [398, 179] width 2 height 6
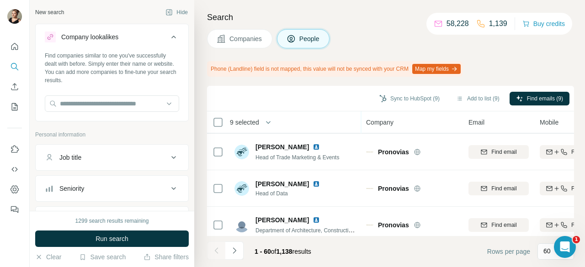
scroll to position [731, 0]
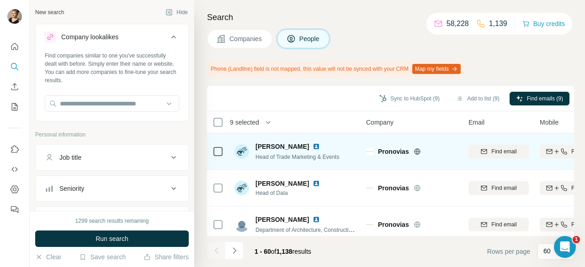
click at [219, 156] on icon at bounding box center [217, 151] width 11 height 11
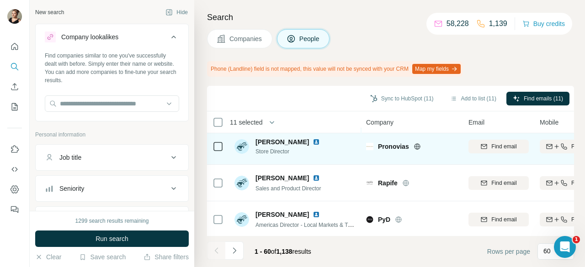
scroll to position [1371, 0]
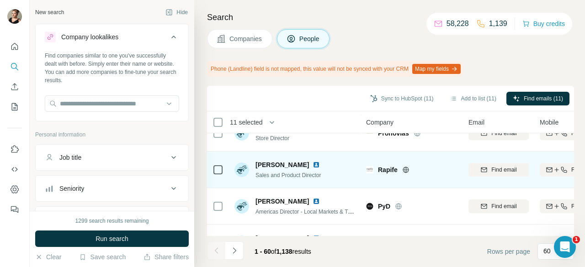
click at [405, 169] on icon at bounding box center [405, 169] width 7 height 7
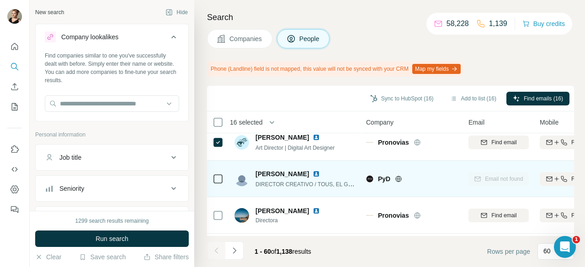
scroll to position [2094, 0]
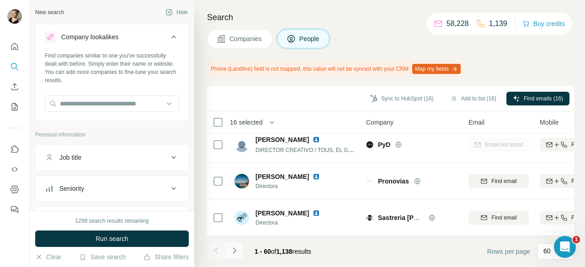
click at [242, 252] on button "Navigate to next page" at bounding box center [234, 251] width 18 height 18
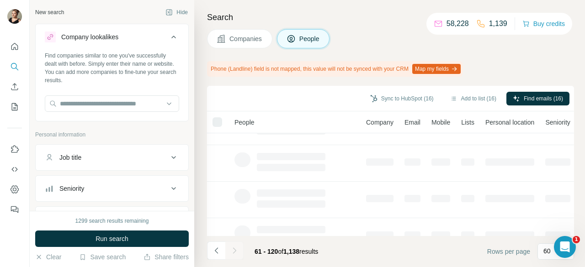
scroll to position [0, 0]
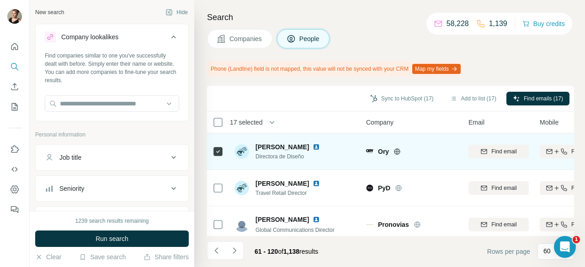
click at [396, 150] on icon at bounding box center [397, 151] width 2 height 6
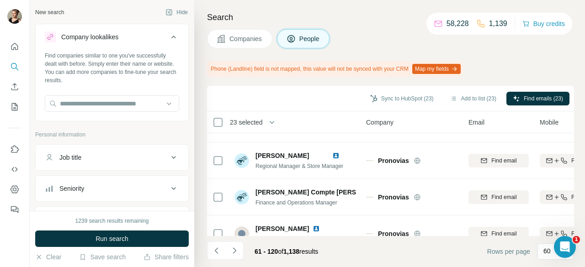
scroll to position [1462, 0]
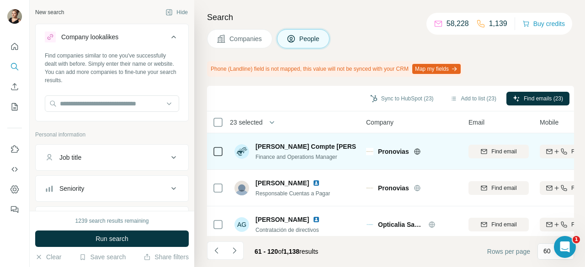
click at [218, 156] on icon at bounding box center [217, 151] width 11 height 11
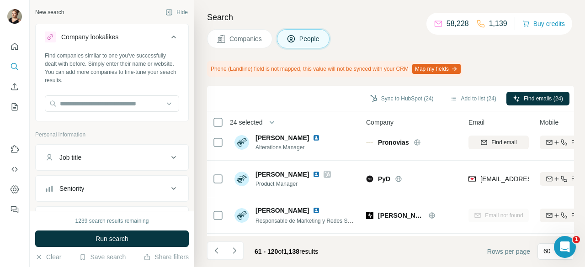
scroll to position [2094, 0]
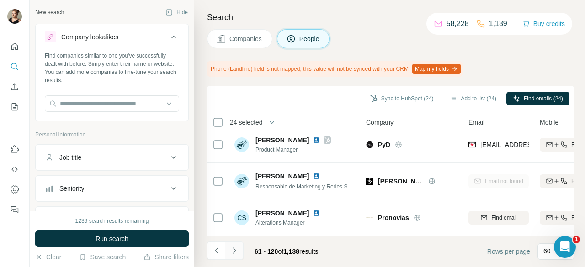
click at [227, 250] on button "Navigate to next page" at bounding box center [234, 251] width 18 height 18
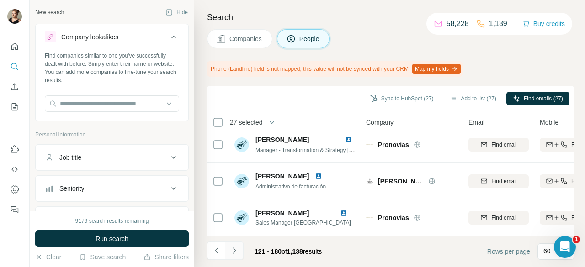
click at [241, 247] on button "Navigate to next page" at bounding box center [234, 251] width 18 height 18
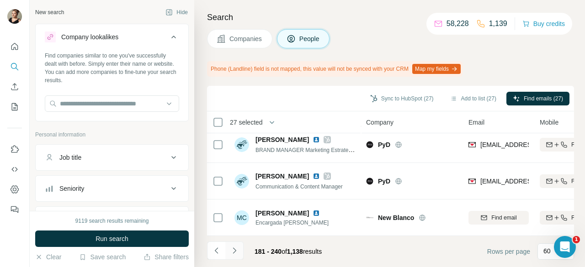
click at [235, 253] on icon "Navigate to next page" at bounding box center [234, 250] width 9 height 9
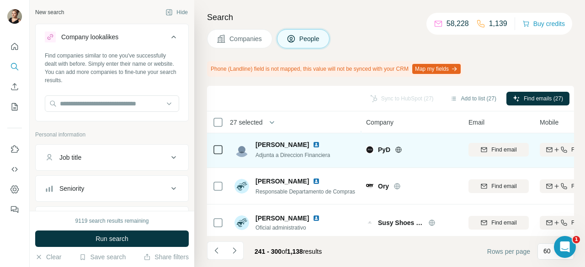
scroll to position [0, 0]
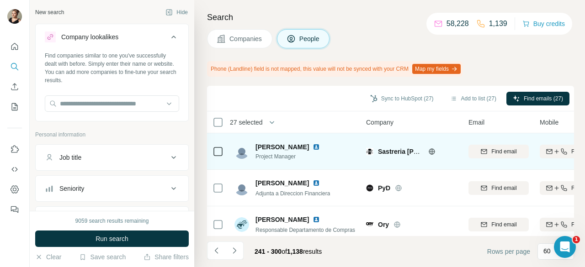
click at [431, 150] on icon at bounding box center [431, 151] width 7 height 7
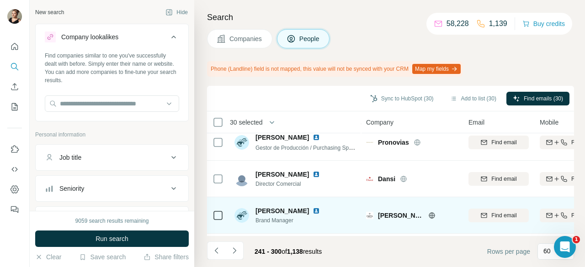
scroll to position [822, 0]
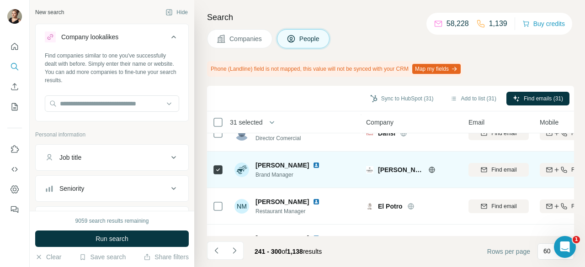
click at [430, 170] on icon at bounding box center [432, 170] width 6 height 0
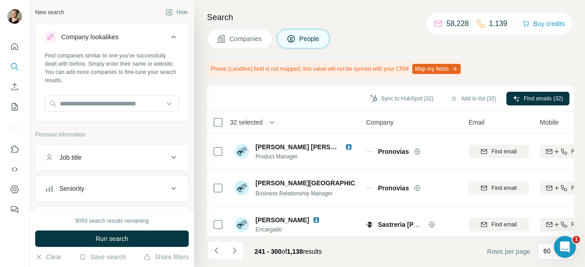
scroll to position [2094, 0]
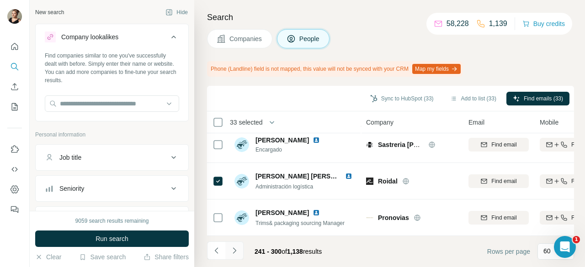
click at [239, 251] on button "Navigate to next page" at bounding box center [234, 251] width 18 height 18
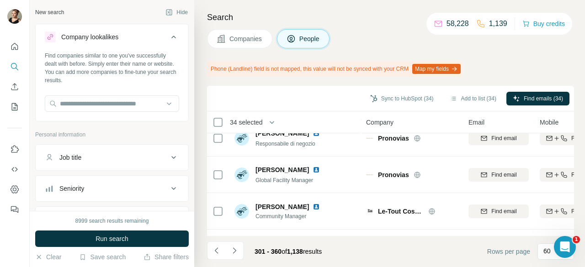
scroll to position [457, 0]
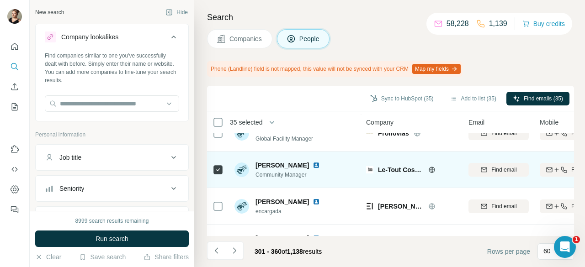
click at [432, 171] on icon at bounding box center [431, 170] width 2 height 6
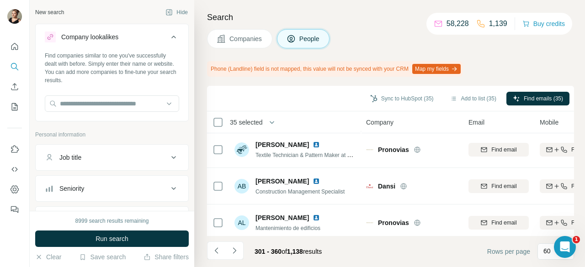
scroll to position [2094, 0]
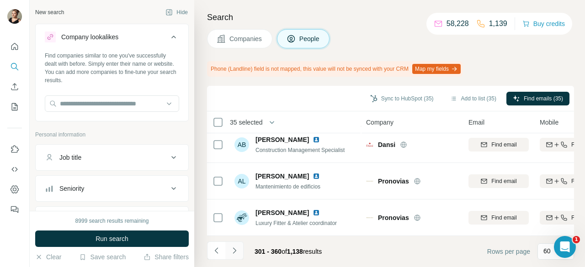
click at [227, 248] on button "Navigate to next page" at bounding box center [234, 251] width 18 height 18
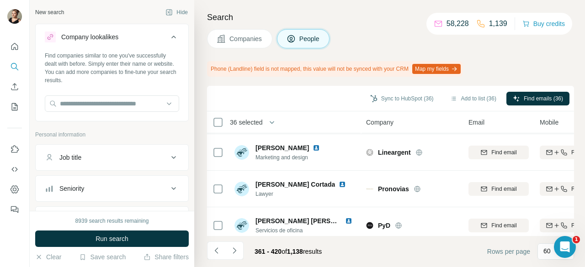
scroll to position [1782, 0]
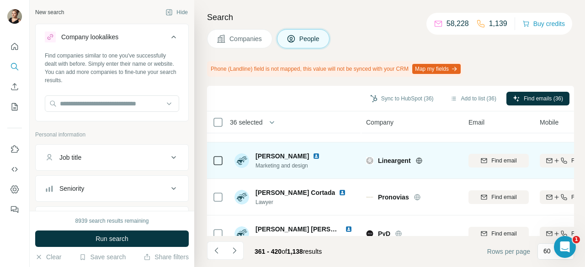
click at [420, 161] on icon at bounding box center [419, 161] width 2 height 6
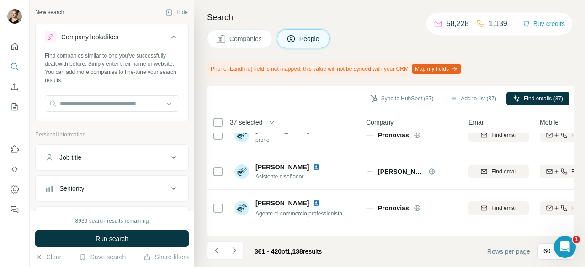
scroll to position [2094, 0]
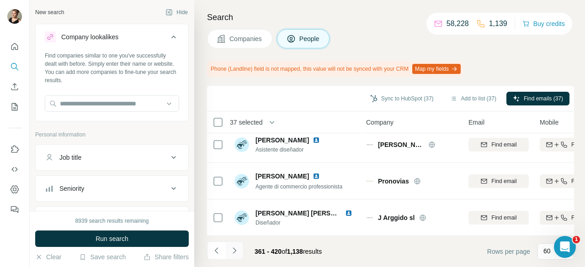
click at [239, 250] on button "Navigate to next page" at bounding box center [234, 251] width 18 height 18
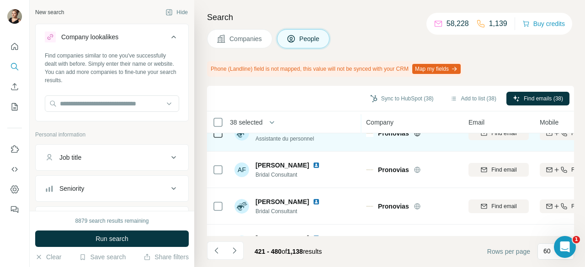
scroll to position [366, 0]
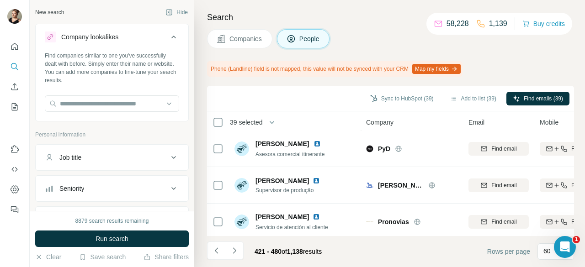
scroll to position [2094, 0]
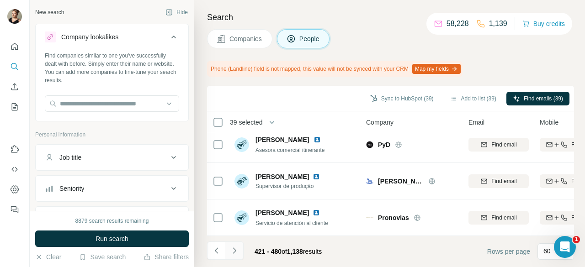
click at [235, 251] on icon "Navigate to next page" at bounding box center [234, 251] width 3 height 6
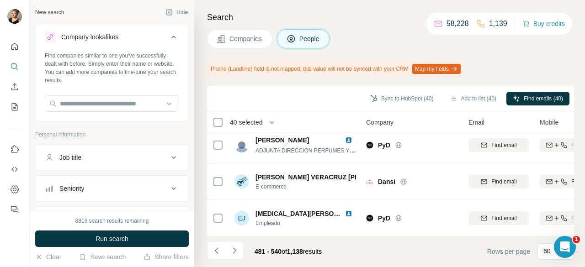
scroll to position [1690, 0]
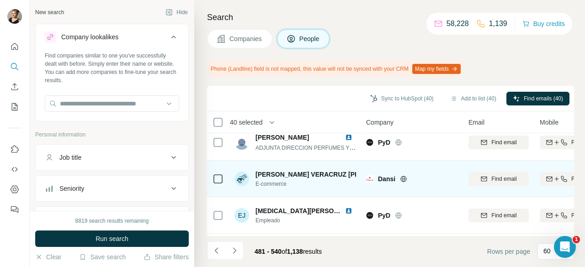
click at [407, 180] on icon at bounding box center [403, 178] width 7 height 7
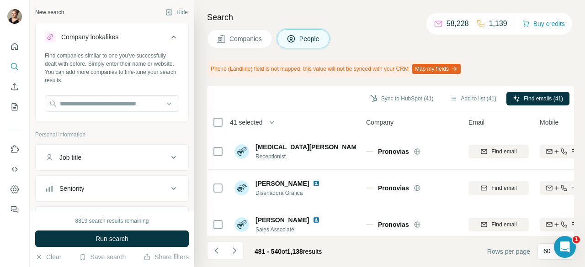
scroll to position [2094, 0]
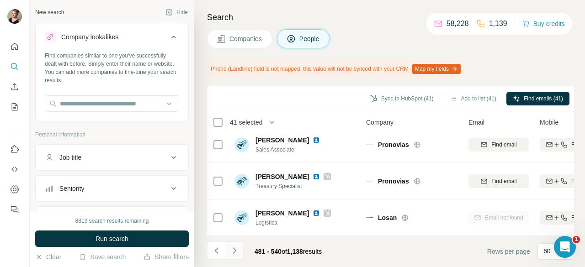
click at [239, 248] on button "Navigate to next page" at bounding box center [234, 251] width 18 height 18
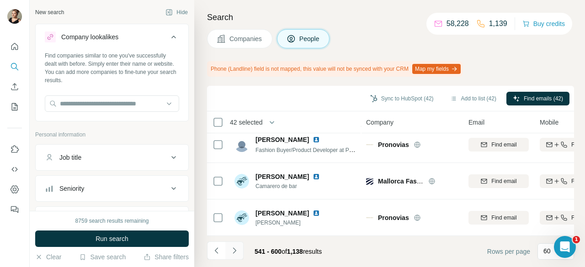
click at [236, 251] on icon "Navigate to next page" at bounding box center [234, 250] width 9 height 9
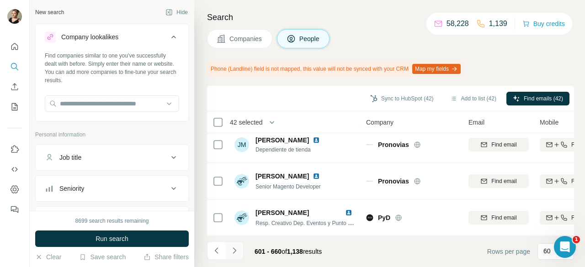
click at [231, 247] on icon "Navigate to next page" at bounding box center [234, 250] width 9 height 9
click at [238, 251] on icon "Navigate to next page" at bounding box center [234, 250] width 9 height 9
click at [233, 255] on icon "Navigate to next page" at bounding box center [234, 250] width 9 height 9
click at [238, 247] on button "Navigate to next page" at bounding box center [234, 251] width 18 height 18
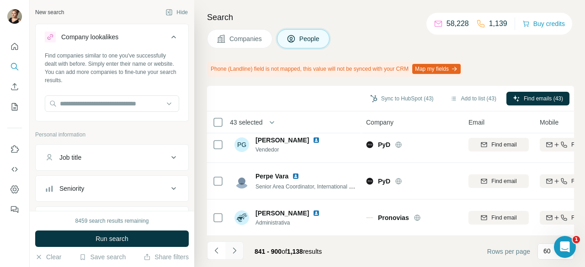
click at [241, 245] on button "Navigate to next page" at bounding box center [234, 251] width 18 height 18
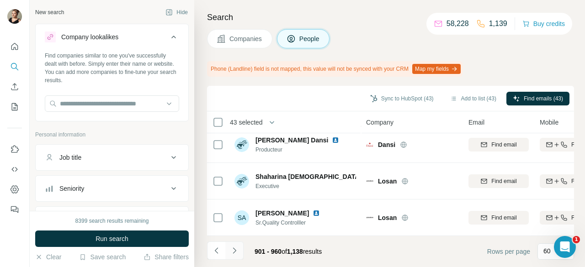
click at [240, 243] on button "Navigate to next page" at bounding box center [234, 251] width 18 height 18
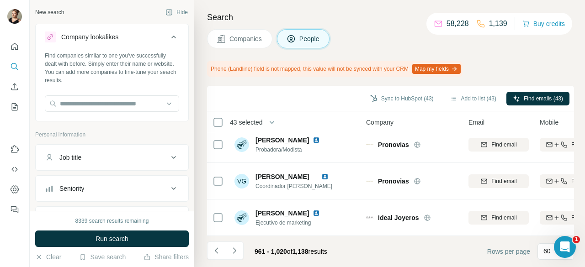
click at [231, 249] on icon "Navigate to next page" at bounding box center [234, 250] width 9 height 9
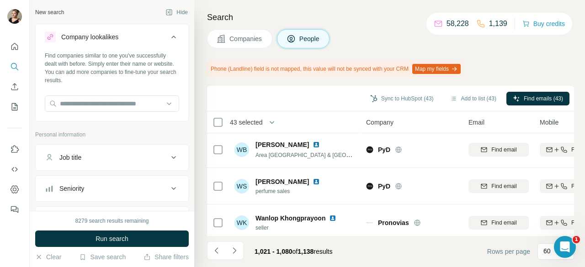
scroll to position [0, 0]
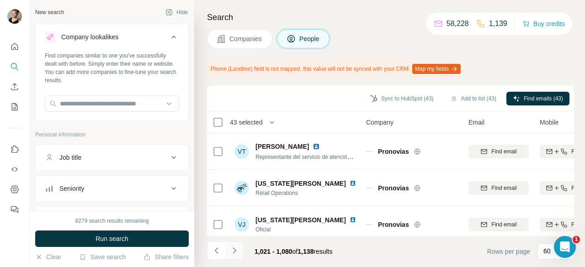
click at [235, 254] on icon "Navigate to next page" at bounding box center [234, 250] width 9 height 9
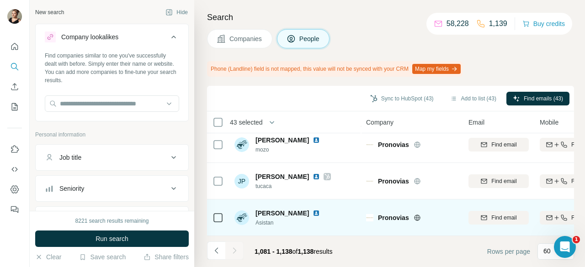
scroll to position [2021, 0]
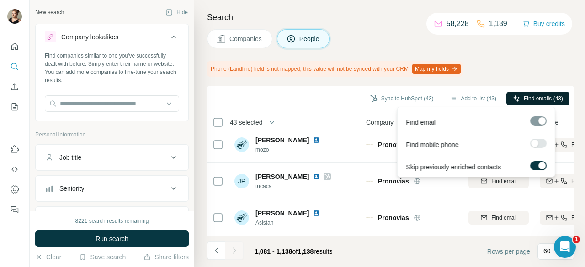
click at [520, 94] on button "Find emails (43)" at bounding box center [537, 99] width 63 height 14
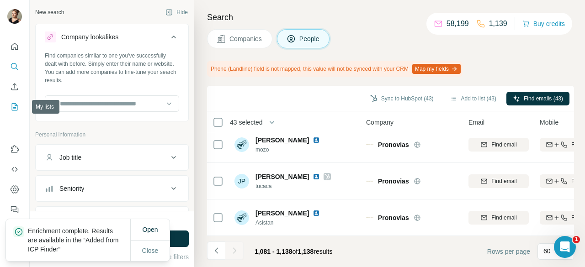
click at [16, 108] on icon "My lists" at bounding box center [14, 106] width 9 height 9
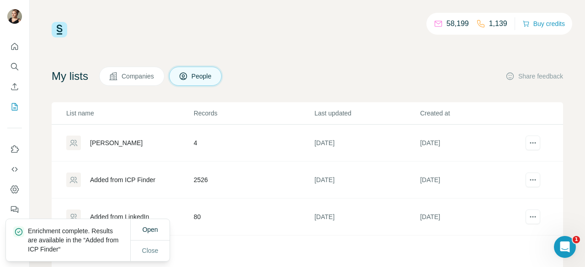
click at [136, 191] on td "Added from ICP Finder" at bounding box center [123, 180] width 142 height 37
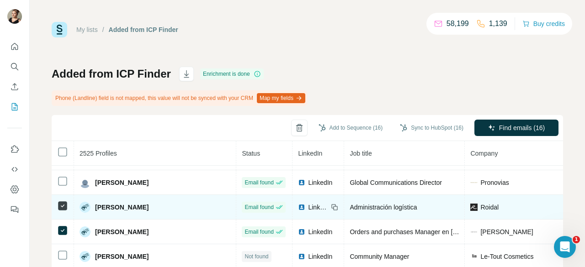
scroll to position [1003, 0]
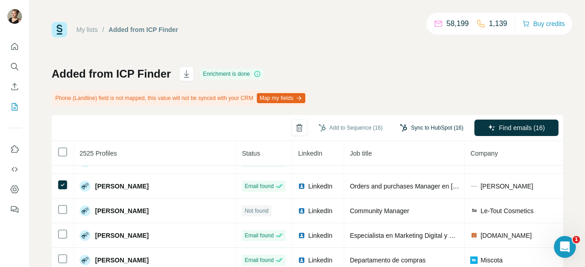
click at [415, 128] on button "Sync to HubSpot (16)" at bounding box center [431, 128] width 76 height 14
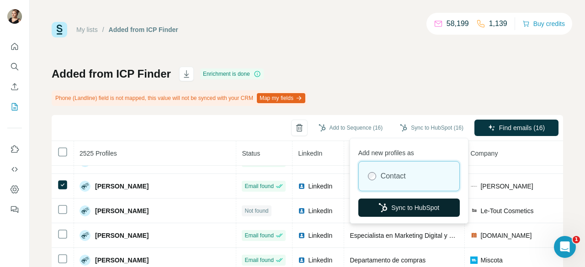
click at [402, 203] on button "Sync to HubSpot" at bounding box center [408, 208] width 101 height 18
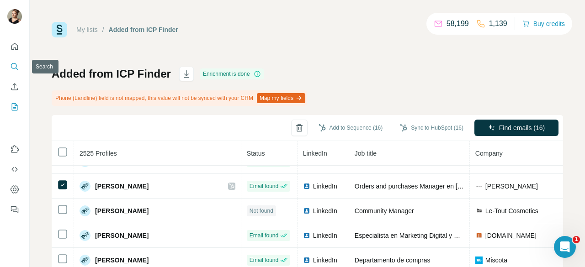
click at [9, 64] on button "Search" at bounding box center [14, 66] width 15 height 16
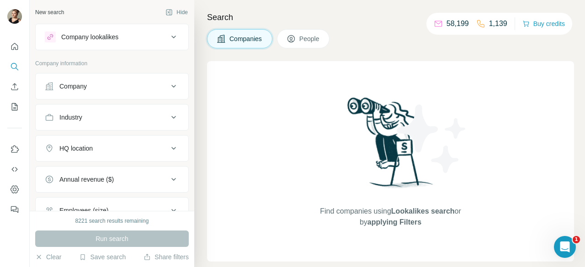
click at [101, 89] on div "Company" at bounding box center [106, 86] width 123 height 9
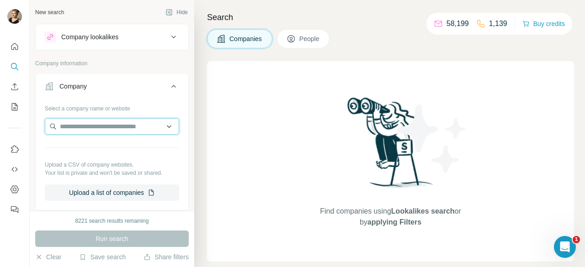
click at [102, 125] on input "text" at bounding box center [112, 126] width 134 height 16
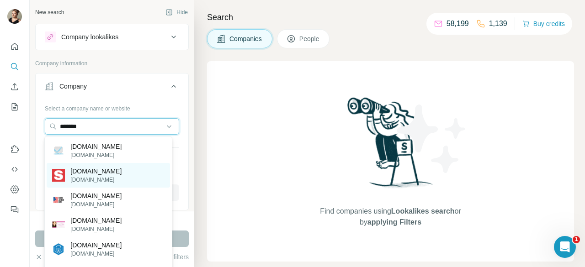
type input "******"
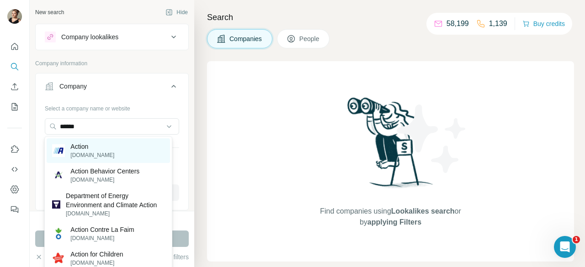
click at [106, 155] on div "Action [DOMAIN_NAME]" at bounding box center [108, 150] width 123 height 25
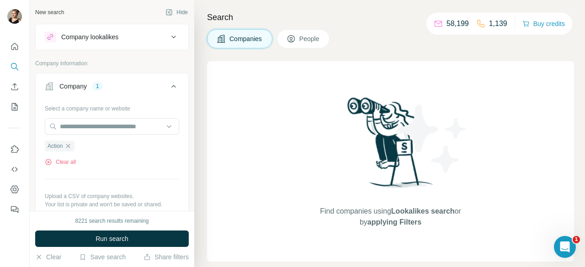
drag, startPoint x: 95, startPoint y: 232, endPoint x: 185, endPoint y: 196, distance: 97.7
click at [95, 232] on button "Run search" at bounding box center [112, 239] width 154 height 16
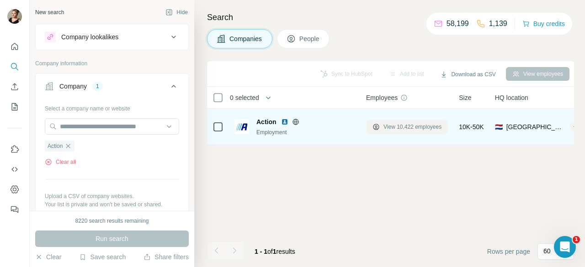
click at [383, 126] on button "View 10,422 employees" at bounding box center [407, 127] width 82 height 14
